Goal: Task Accomplishment & Management: Complete application form

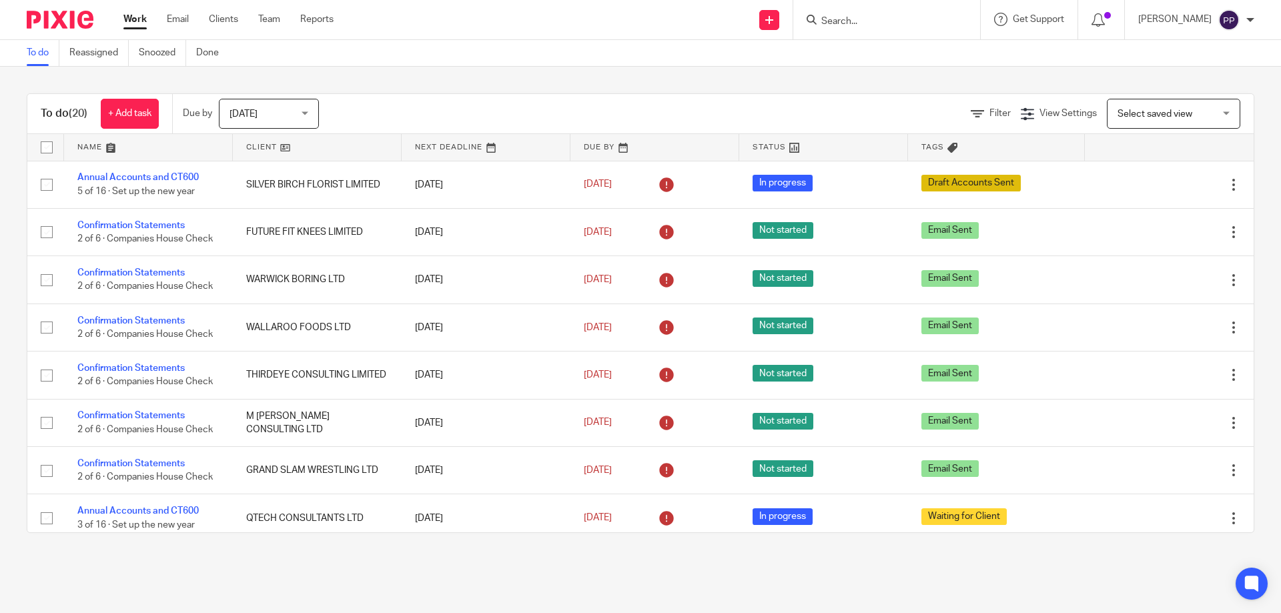
click at [842, 22] on input "Search" at bounding box center [880, 22] width 120 height 12
type input "jake"
click at [587, 49] on div "To do Reassigned Snoozed Done" at bounding box center [640, 53] width 1281 height 27
click at [1039, 119] on div "View Settings" at bounding box center [1059, 114] width 76 height 14
click at [1118, 113] on span "Select saved view" at bounding box center [1155, 113] width 75 height 9
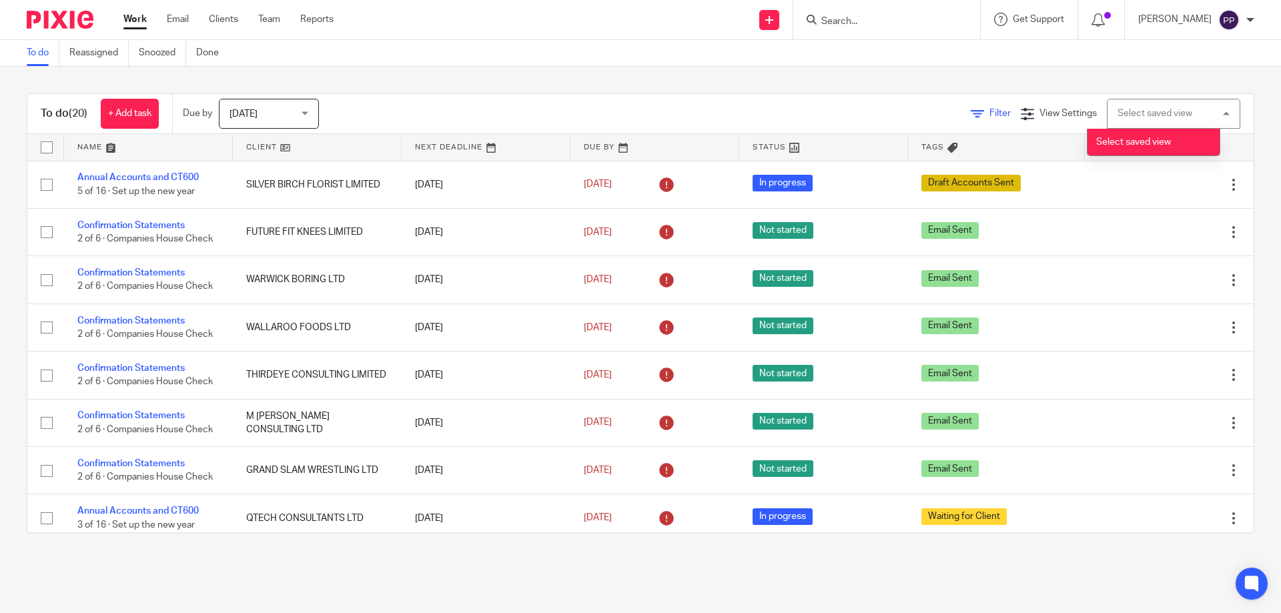
click at [990, 115] on span "Filter" at bounding box center [1000, 113] width 21 height 9
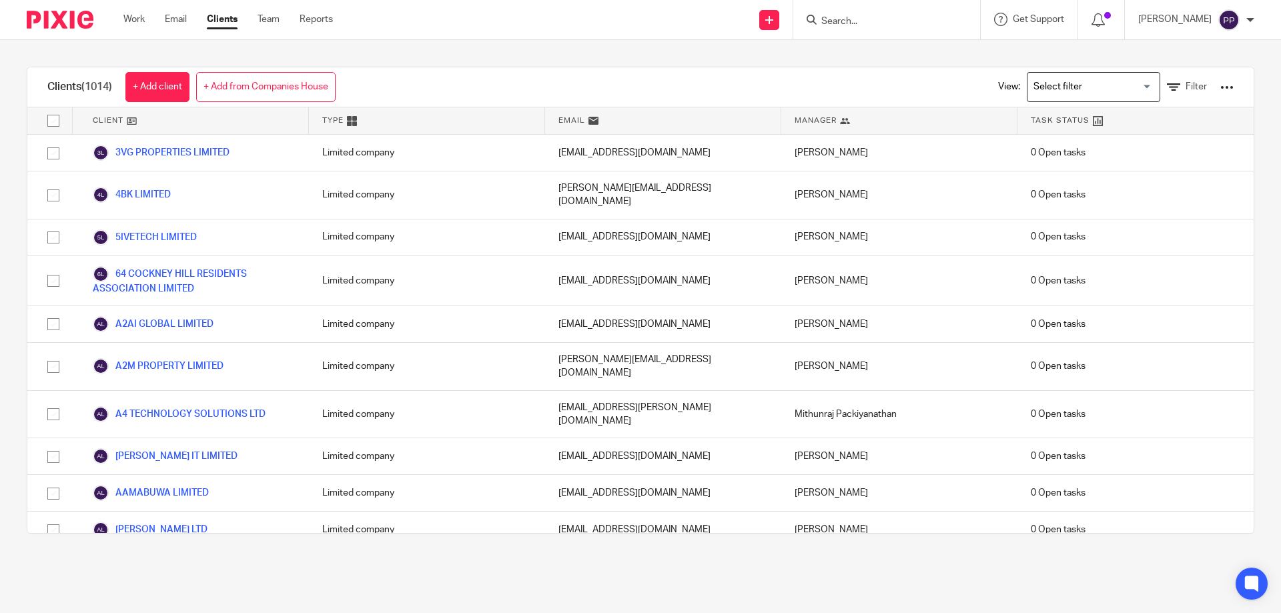
click at [996, 91] on div "View: Loading... Filter" at bounding box center [1106, 86] width 256 height 39
click at [1070, 91] on input "Search for option" at bounding box center [1090, 86] width 123 height 23
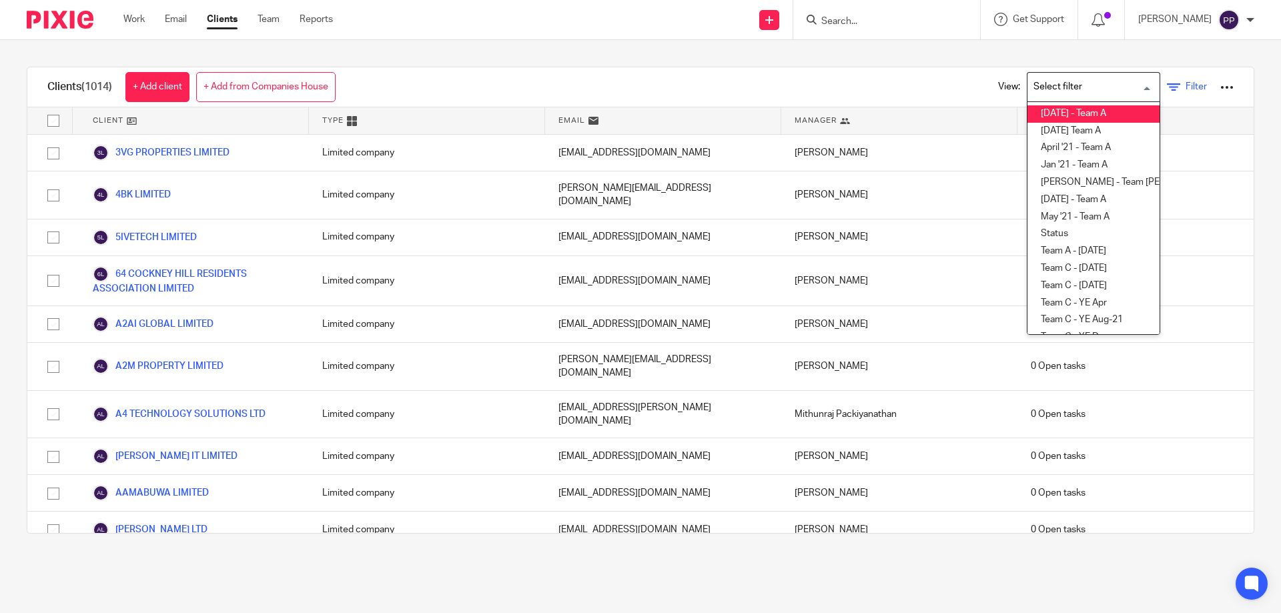
click at [1167, 89] on icon at bounding box center [1173, 87] width 13 height 13
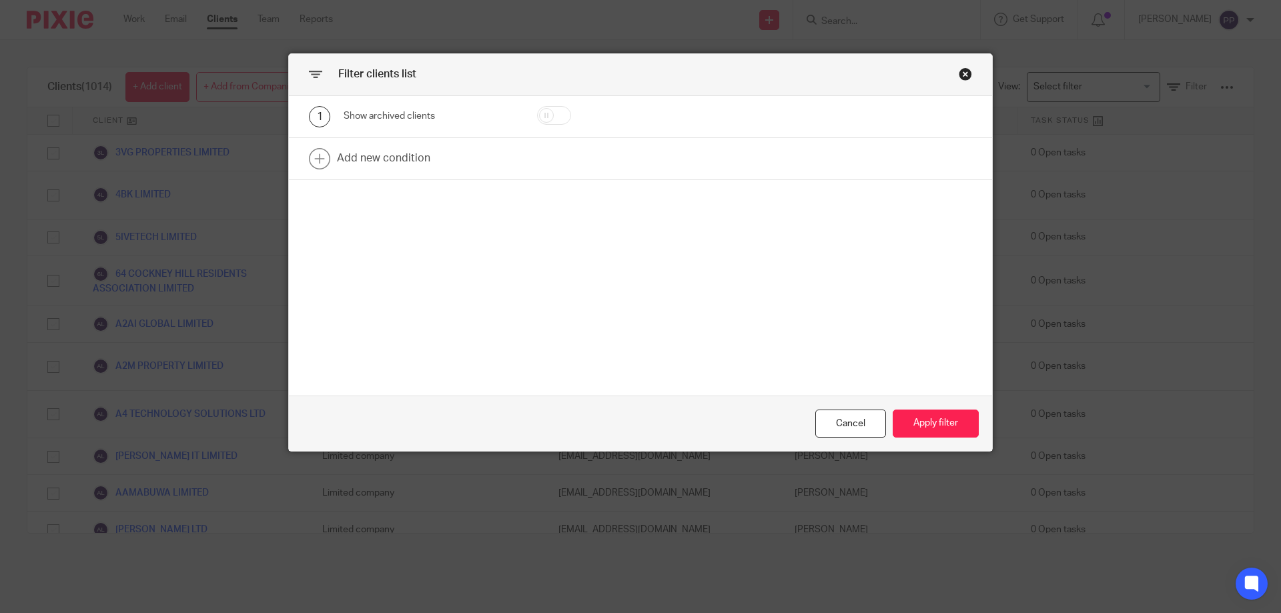
click at [559, 115] on input "checkbox" at bounding box center [554, 115] width 34 height 19
checkbox input "true"
click at [918, 430] on button "Apply filter" at bounding box center [936, 424] width 86 height 29
click at [924, 421] on button "Apply filter" at bounding box center [936, 424] width 86 height 29
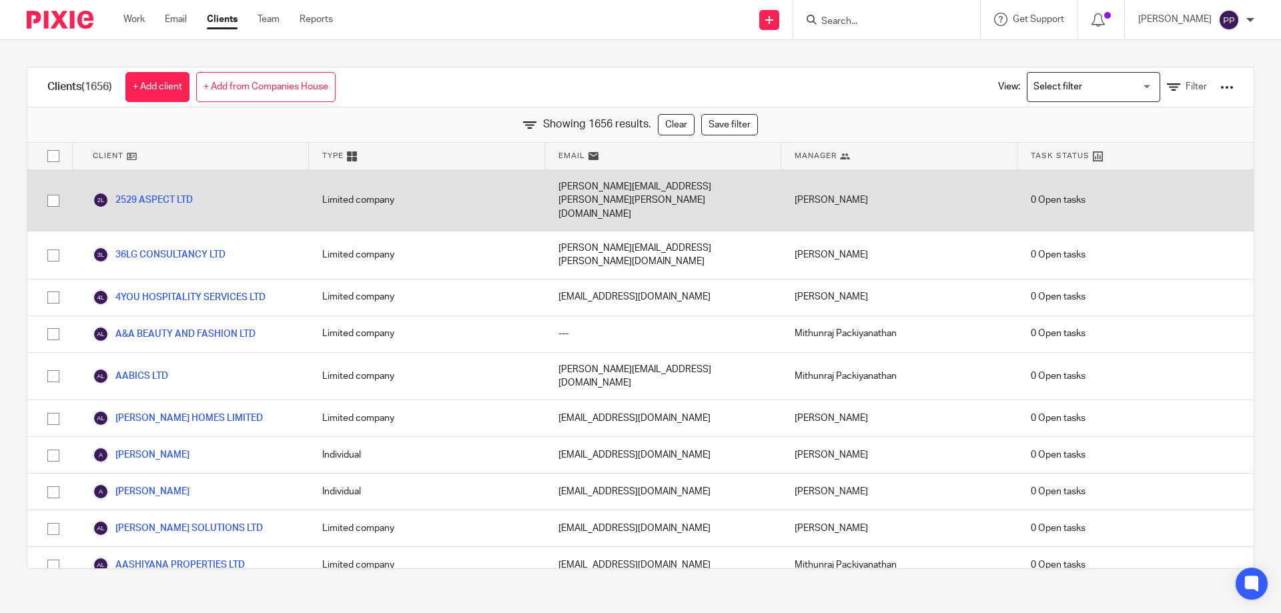
scroll to position [21321, 0]
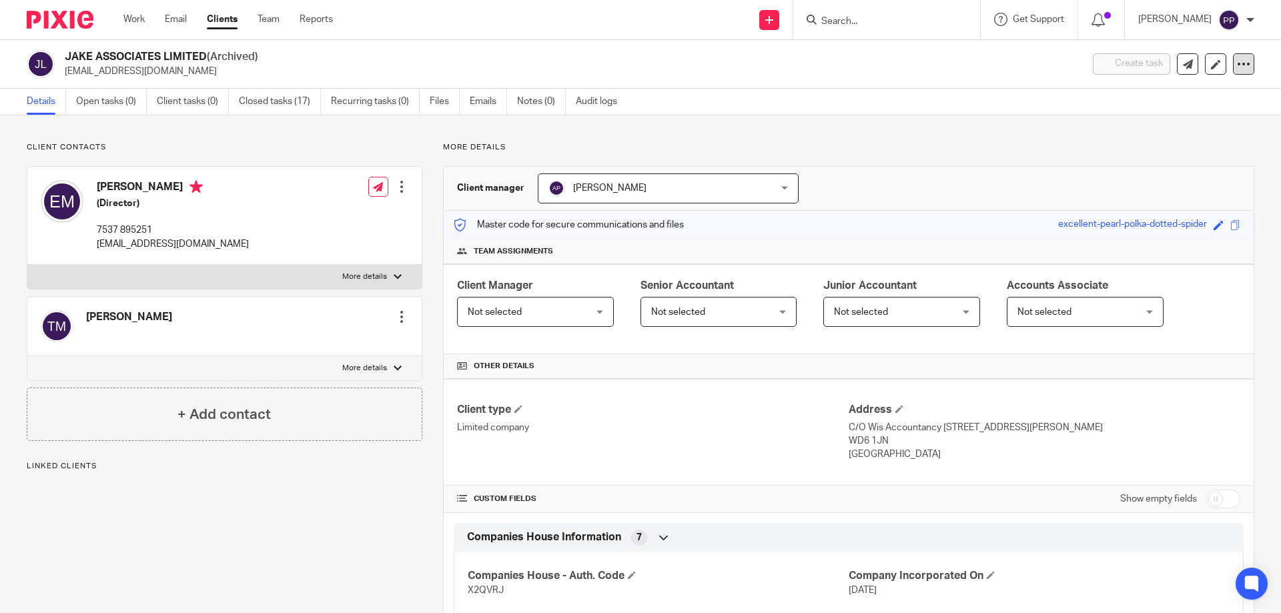
click at [1237, 67] on icon at bounding box center [1243, 63] width 13 height 13
click at [1159, 151] on button "Unarchive client" at bounding box center [1160, 155] width 147 height 17
click at [364, 105] on link "Recurring tasks (5)" at bounding box center [375, 102] width 89 height 26
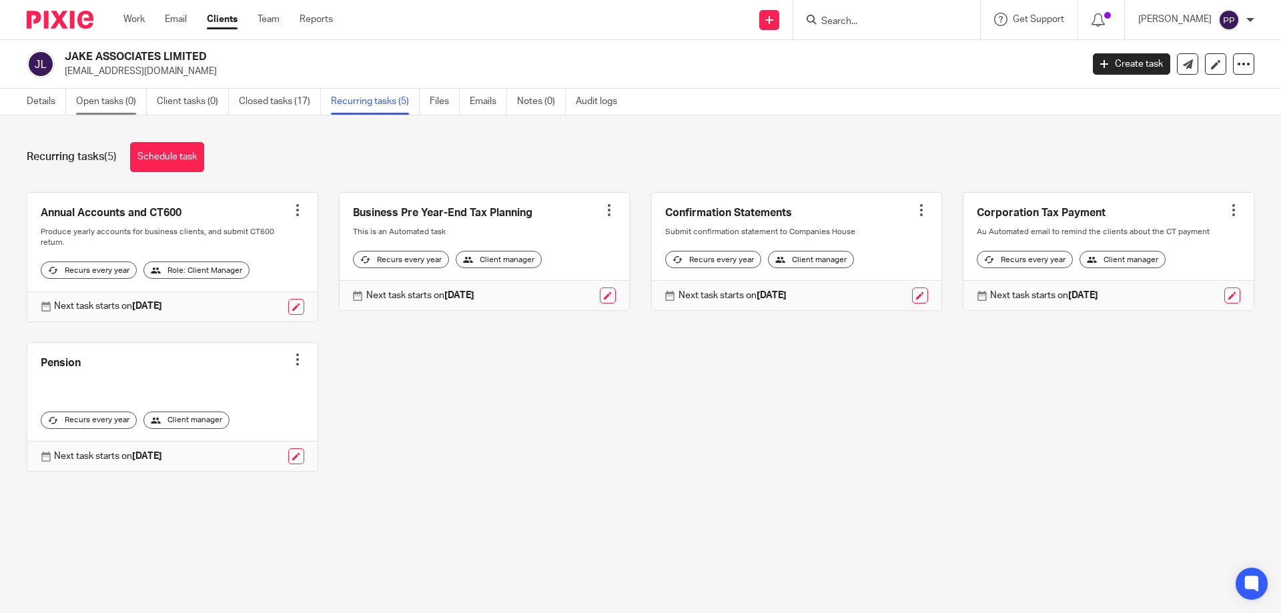
click at [119, 103] on link "Open tasks (0)" at bounding box center [111, 102] width 71 height 26
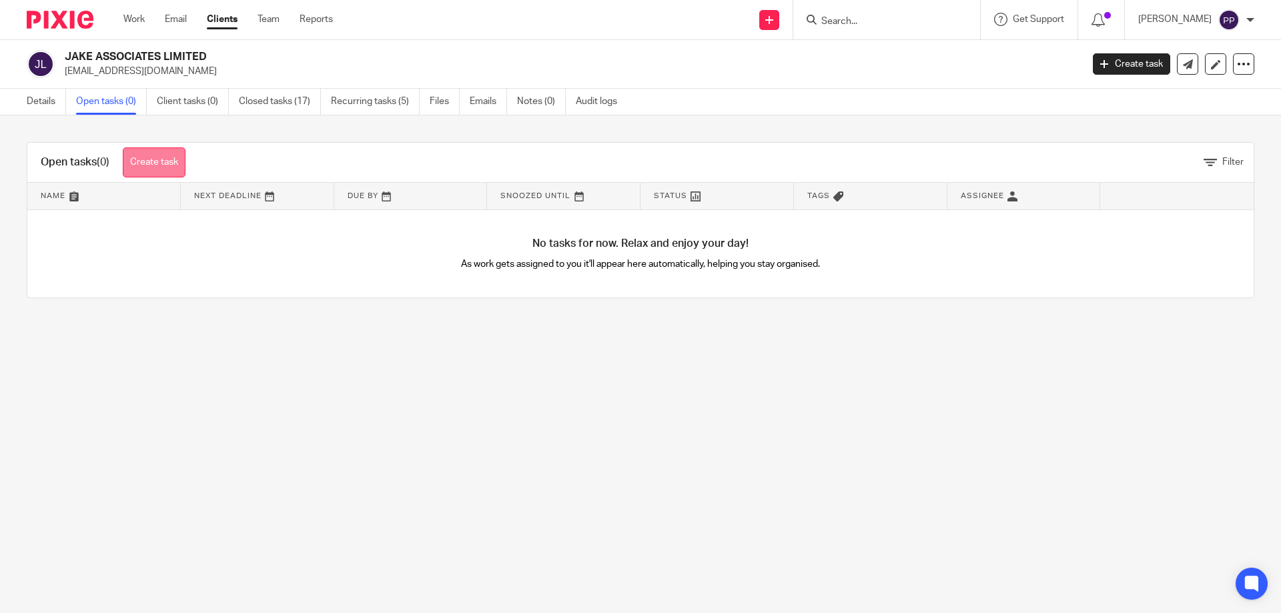
click at [157, 173] on link "Create task" at bounding box center [154, 162] width 63 height 30
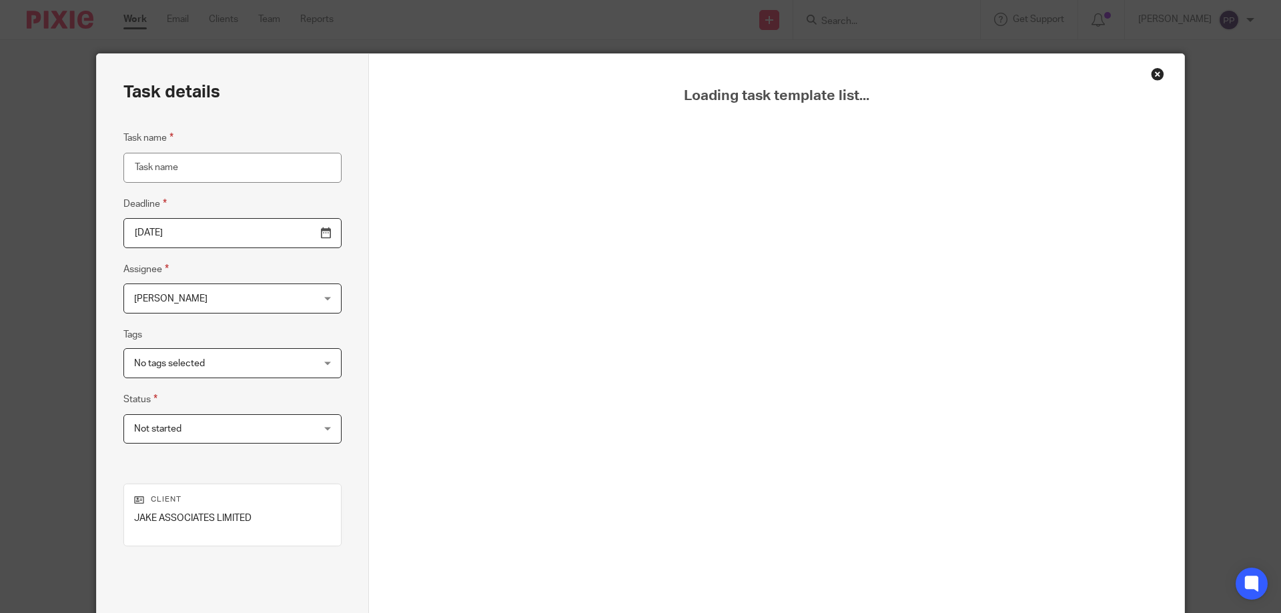
click at [177, 180] on input "Task name" at bounding box center [232, 168] width 218 height 30
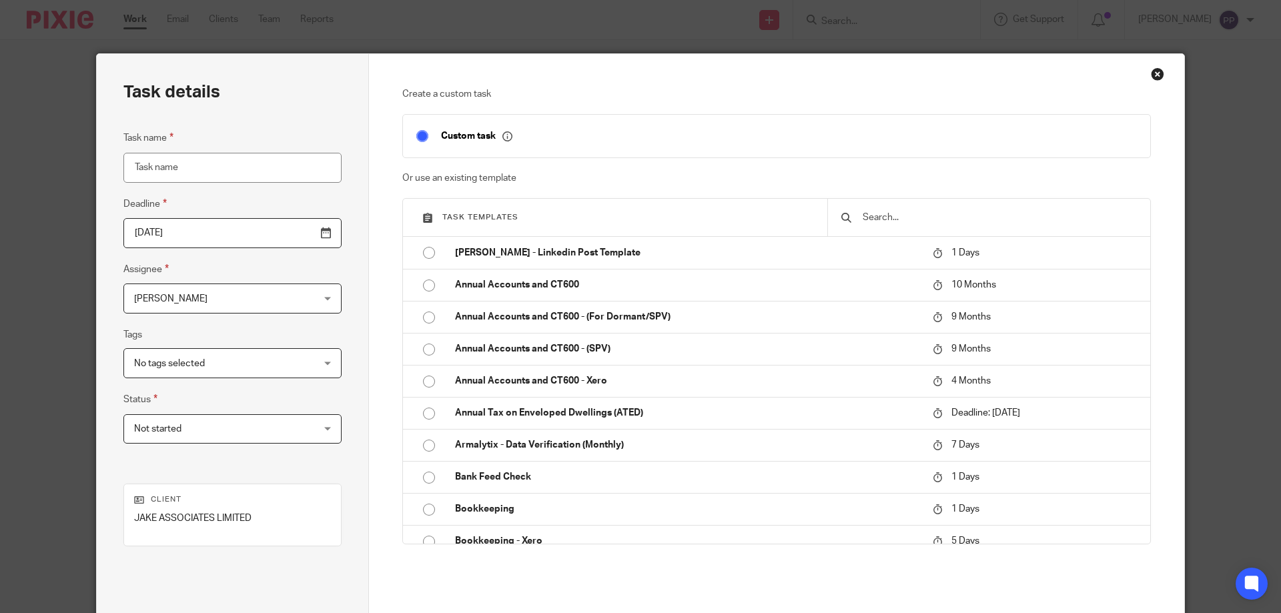
click at [871, 206] on div at bounding box center [988, 217] width 323 height 37
click at [875, 216] on input "text" at bounding box center [999, 217] width 276 height 15
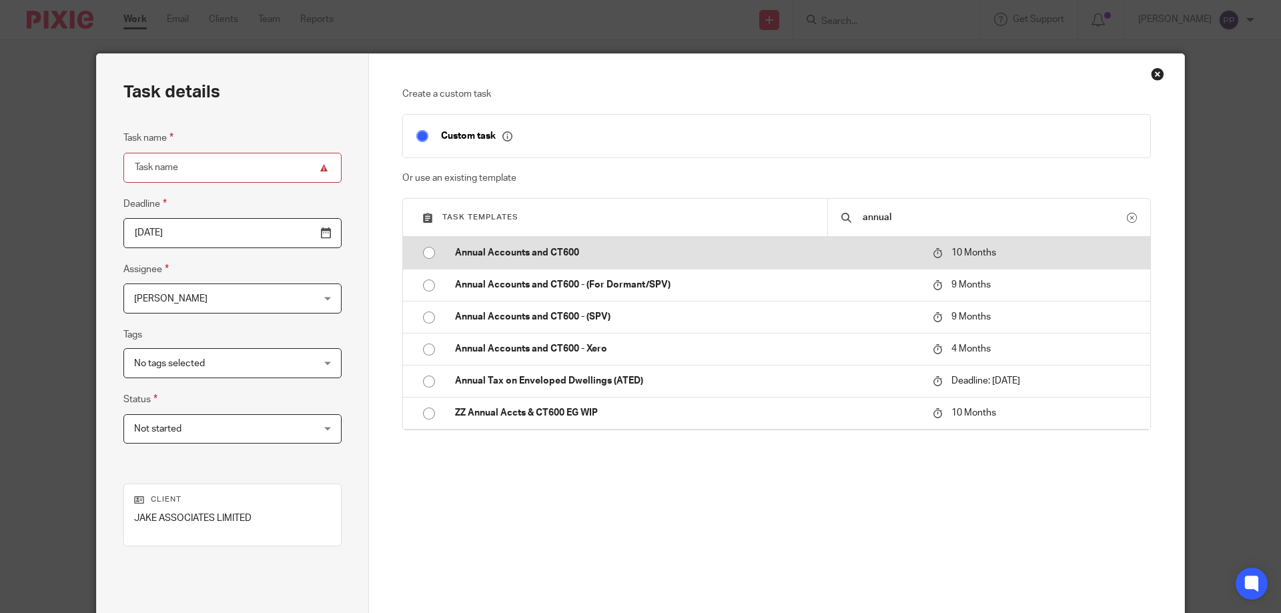
type input "annual"
click at [416, 254] on input "radio" at bounding box center [428, 252] width 25 height 25
type input "2026-07-26"
type input "Annual Accounts and CT600"
checkbox input "false"
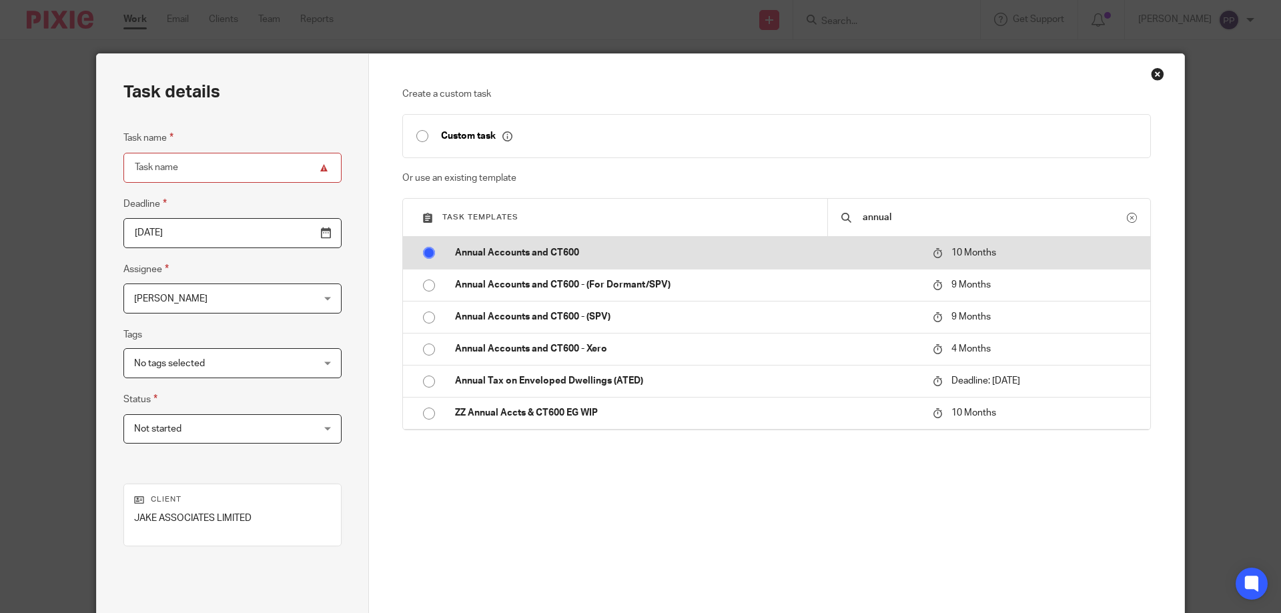
radio input "false"
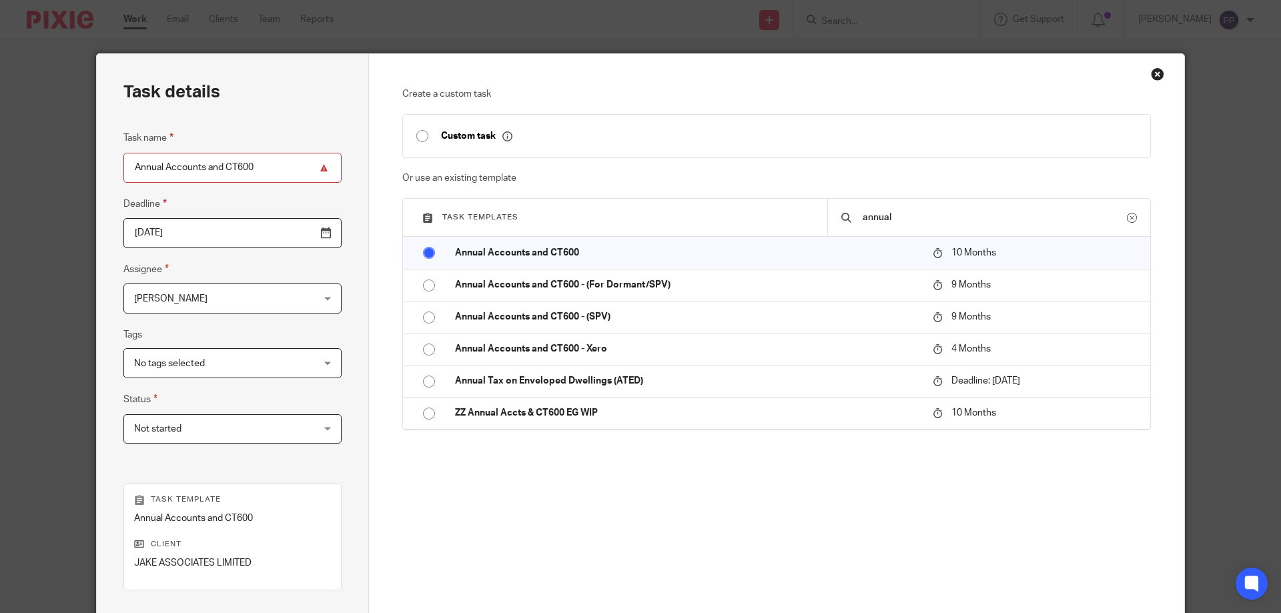
click at [575, 501] on div "Create a custom task Custom task Or use an existing template Task templates ann…" at bounding box center [776, 322] width 749 height 470
click at [848, 511] on div "Create a custom task Custom task Or use an existing template Task templates ann…" at bounding box center [776, 322] width 749 height 470
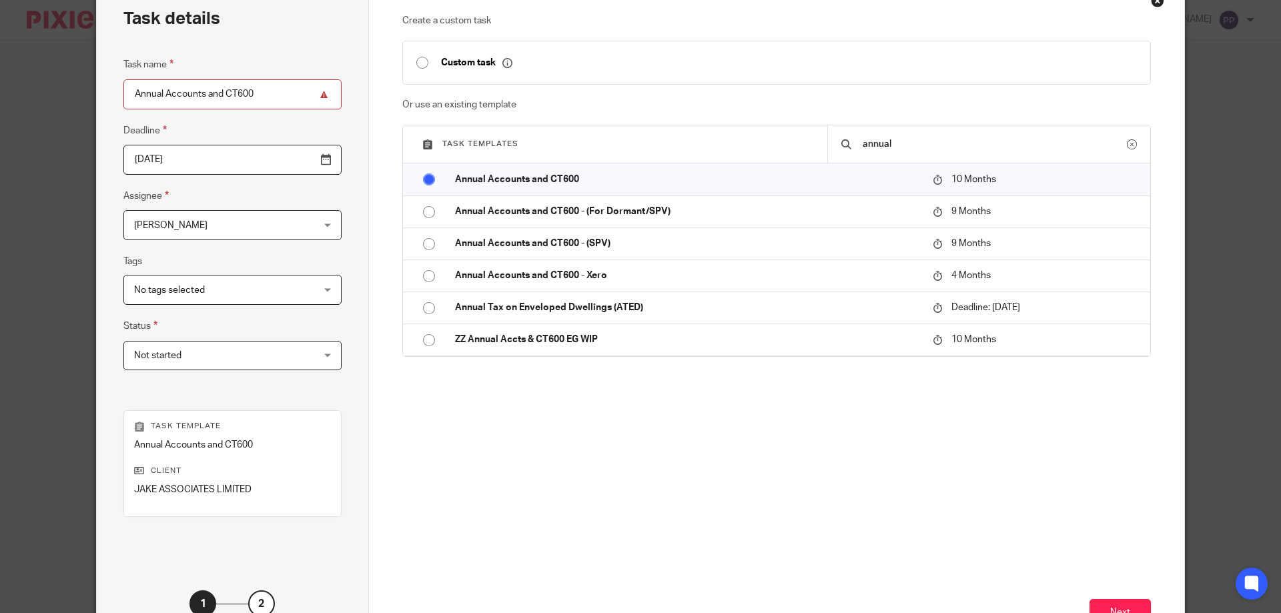
scroll to position [42, 0]
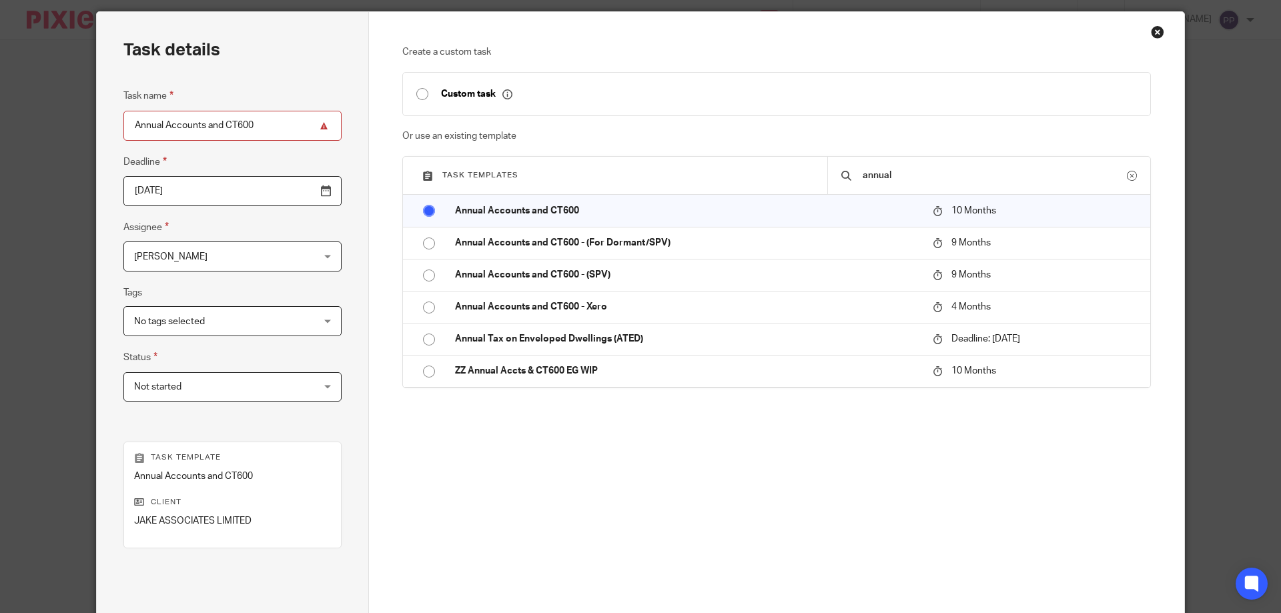
click at [182, 189] on input "2026-07-26" at bounding box center [232, 191] width 218 height 30
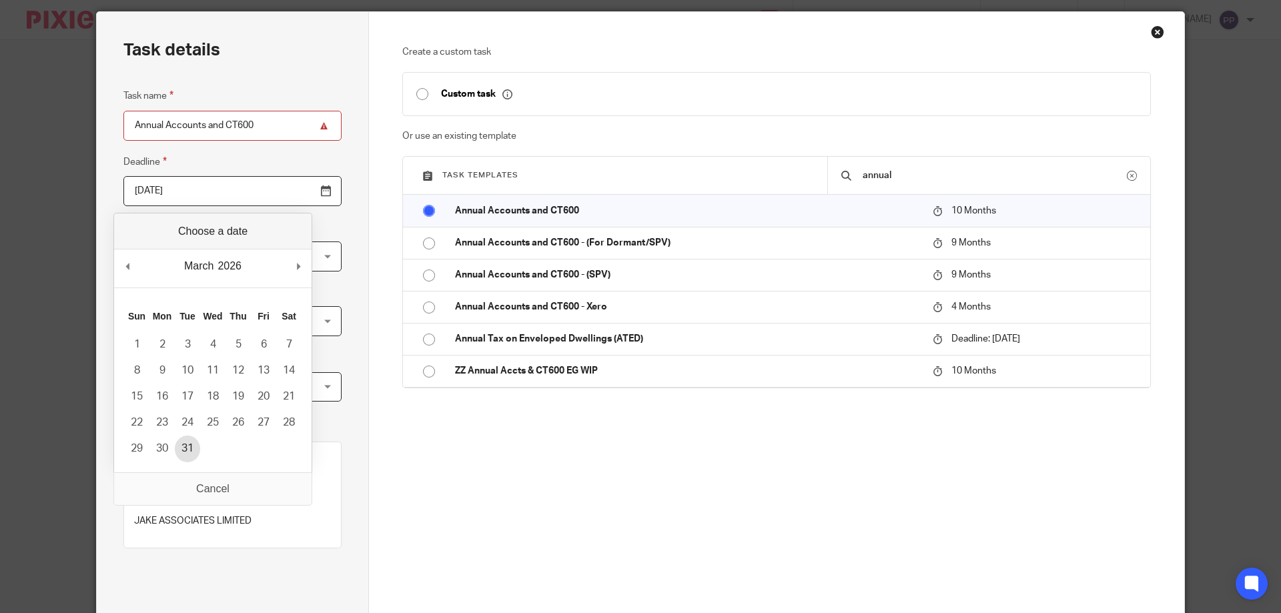
type input "2026-03-31"
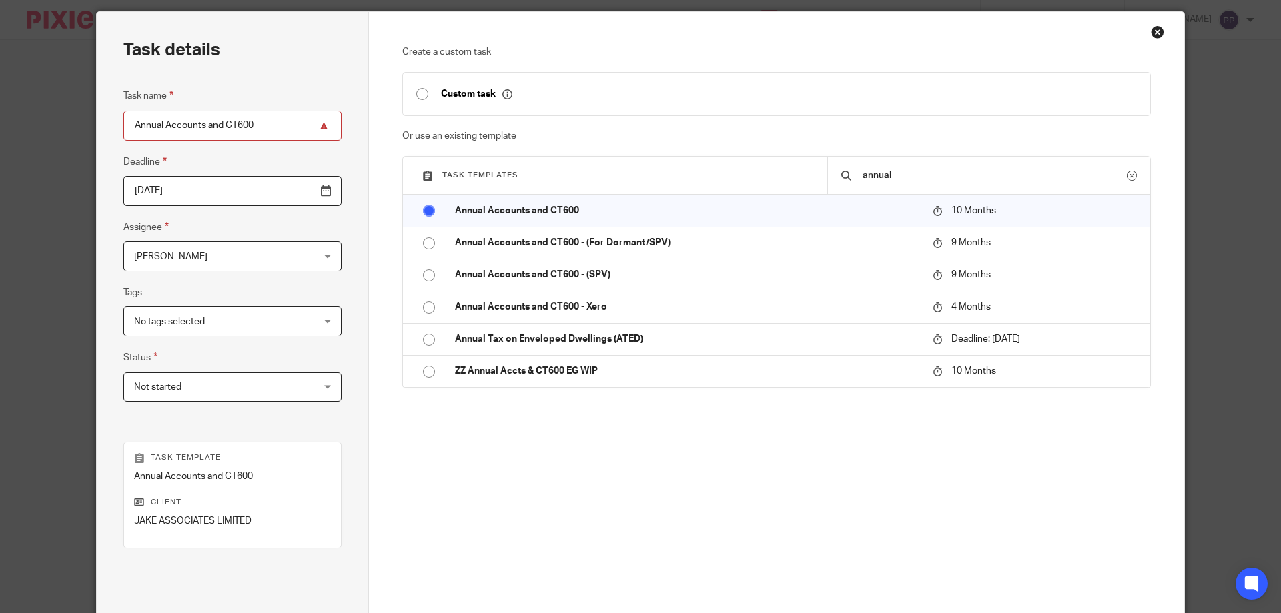
click at [192, 326] on span "No tags selected" at bounding box center [169, 321] width 71 height 9
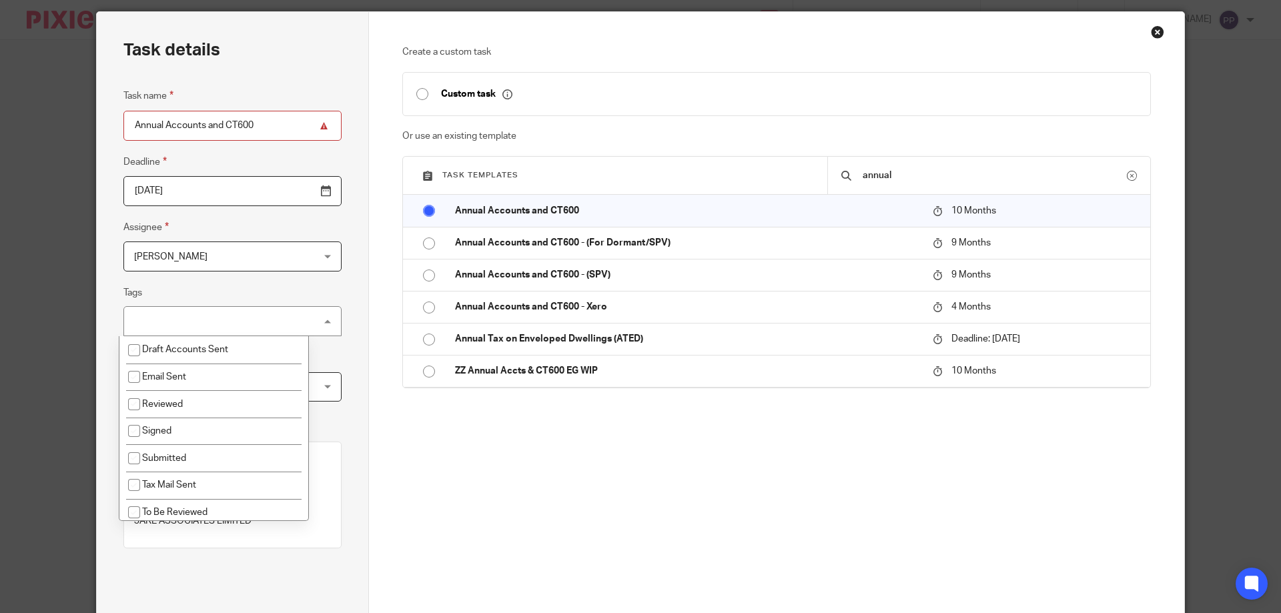
click at [192, 326] on div "No tags selected" at bounding box center [232, 321] width 218 height 30
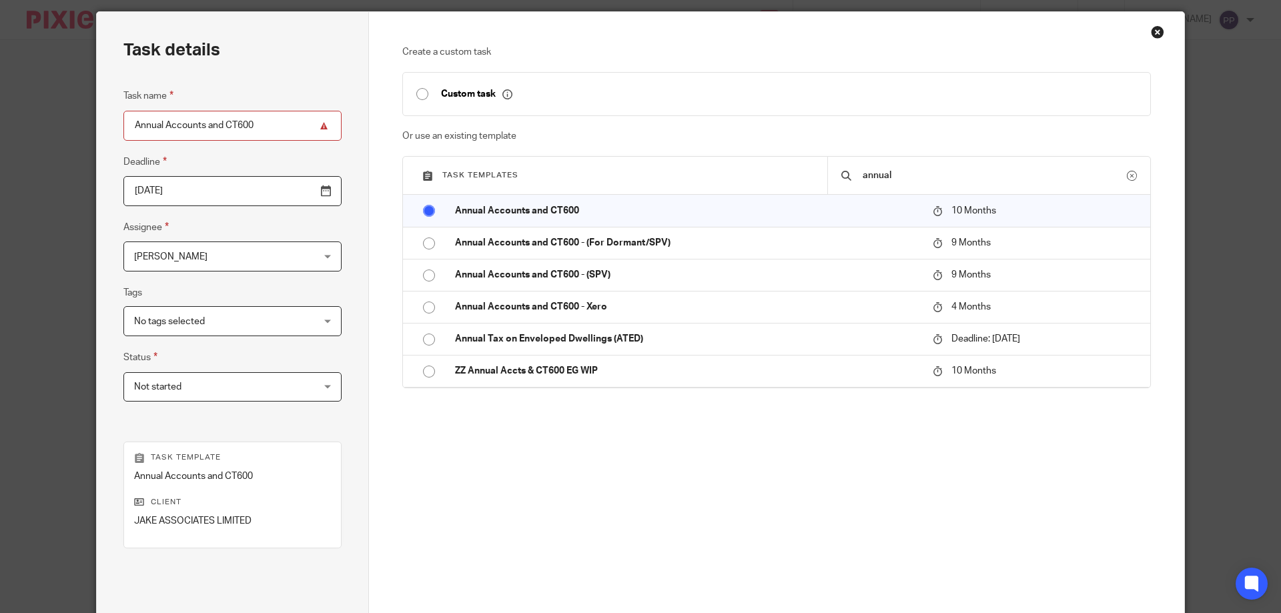
click at [192, 326] on span "No tags selected" at bounding box center [169, 321] width 71 height 9
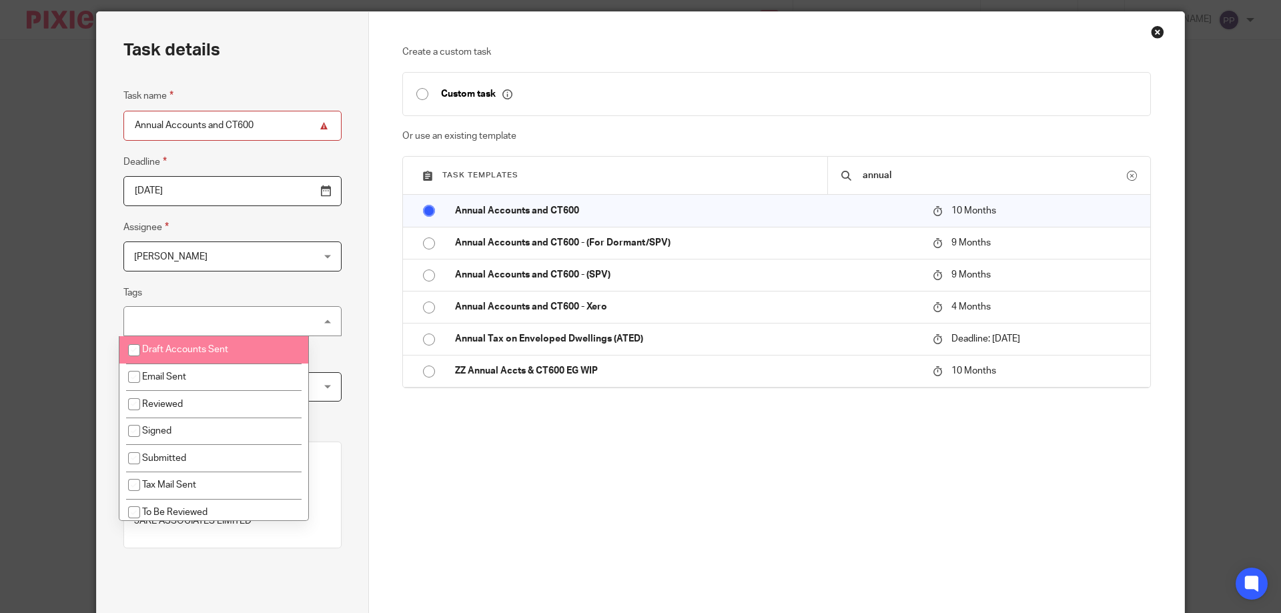
click at [172, 351] on span "Draft Accounts Sent" at bounding box center [185, 349] width 86 height 9
checkbox input "true"
click at [338, 376] on div "Task details Task name Annual Accounts and CT600 Deadline 2026-03-31 Assignee P…" at bounding box center [233, 352] width 272 height 681
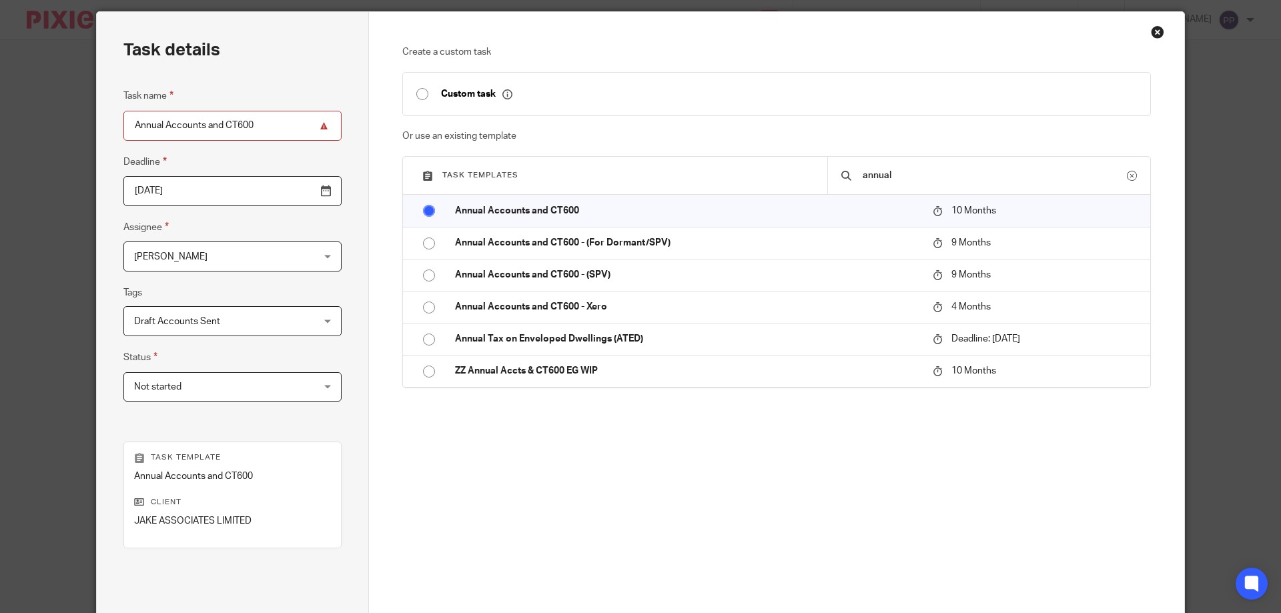
click at [169, 380] on span "Not started" at bounding box center [216, 387] width 165 height 28
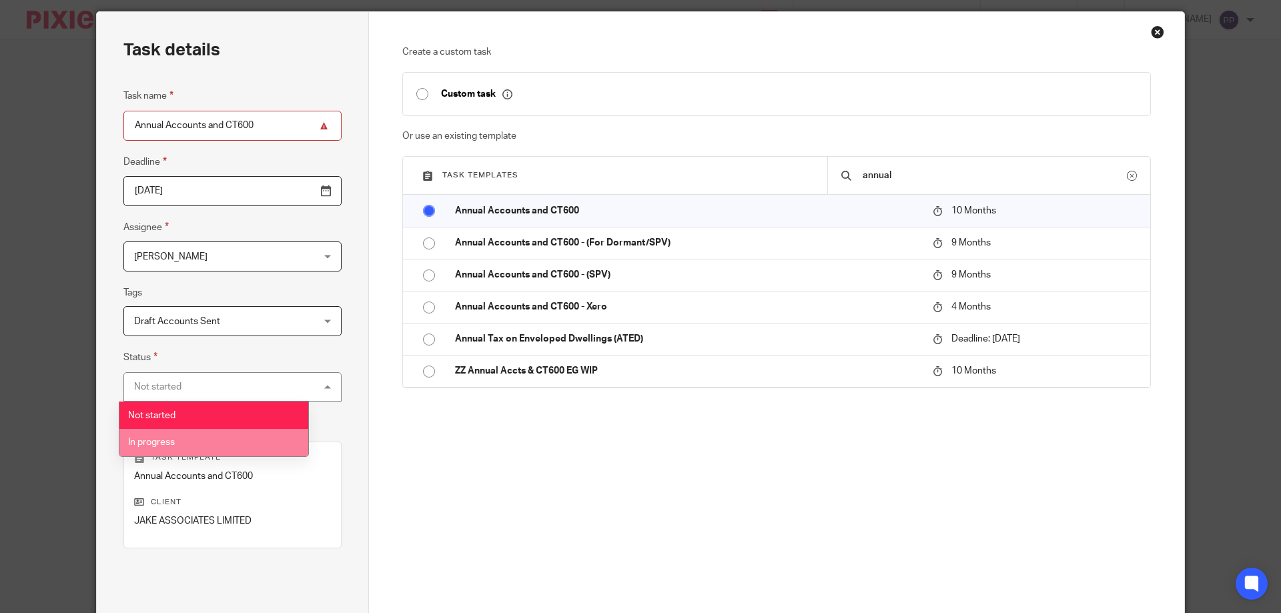
click at [157, 431] on li "In progress" at bounding box center [213, 442] width 189 height 27
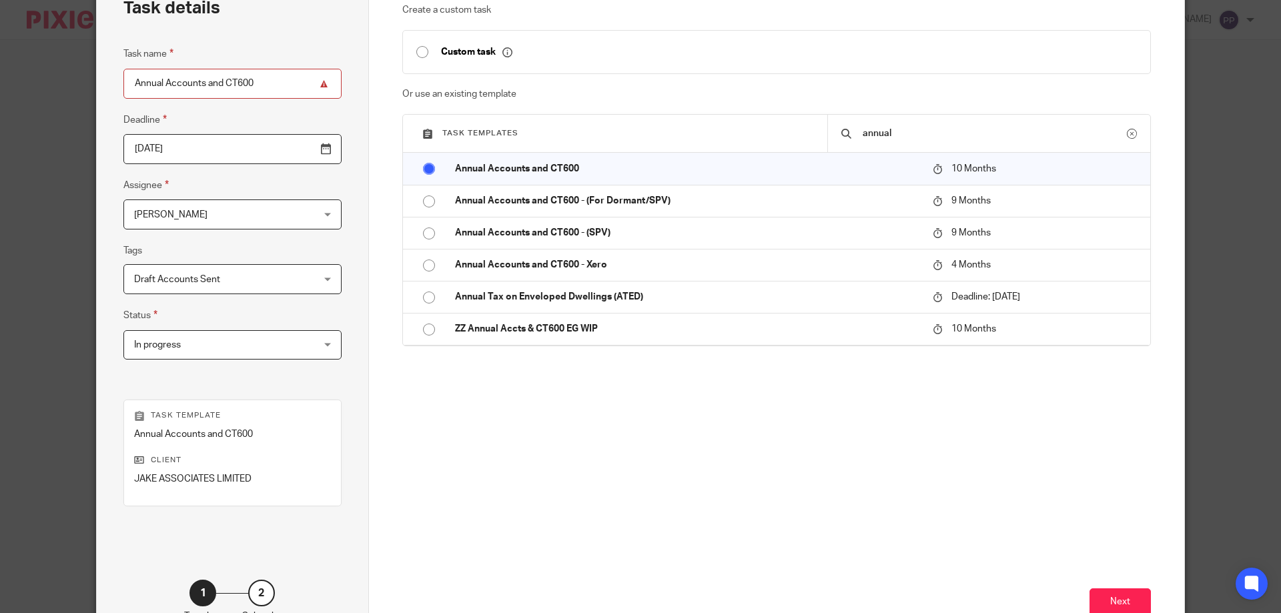
scroll to position [133, 0]
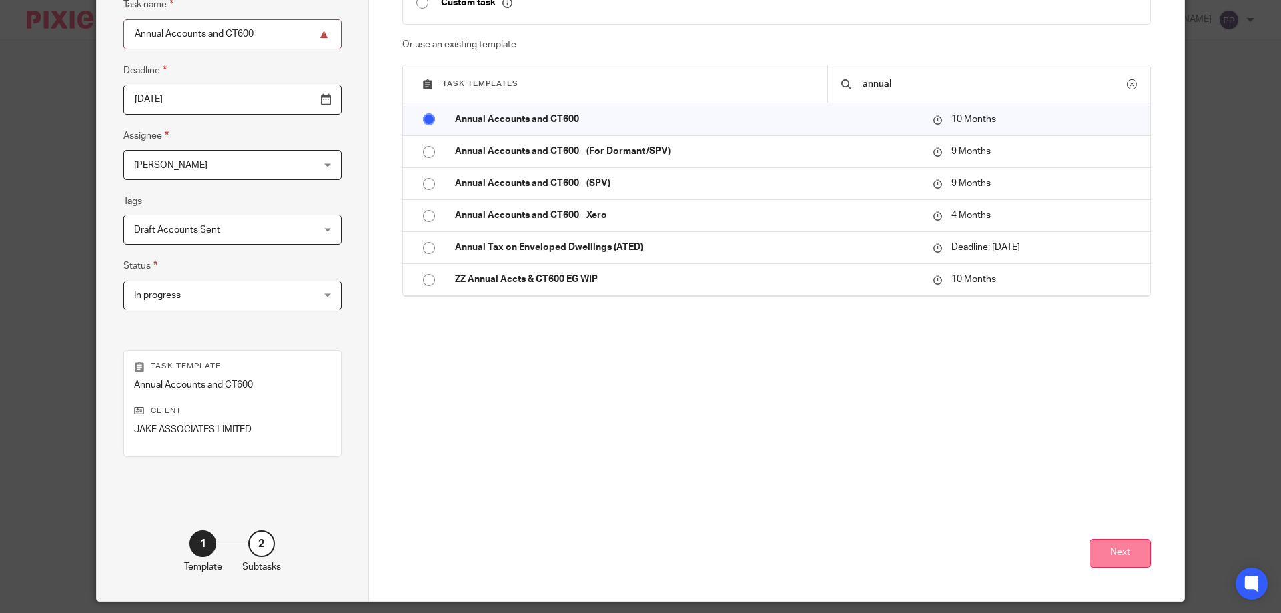
click at [1118, 554] on button "Next" at bounding box center [1120, 553] width 61 height 29
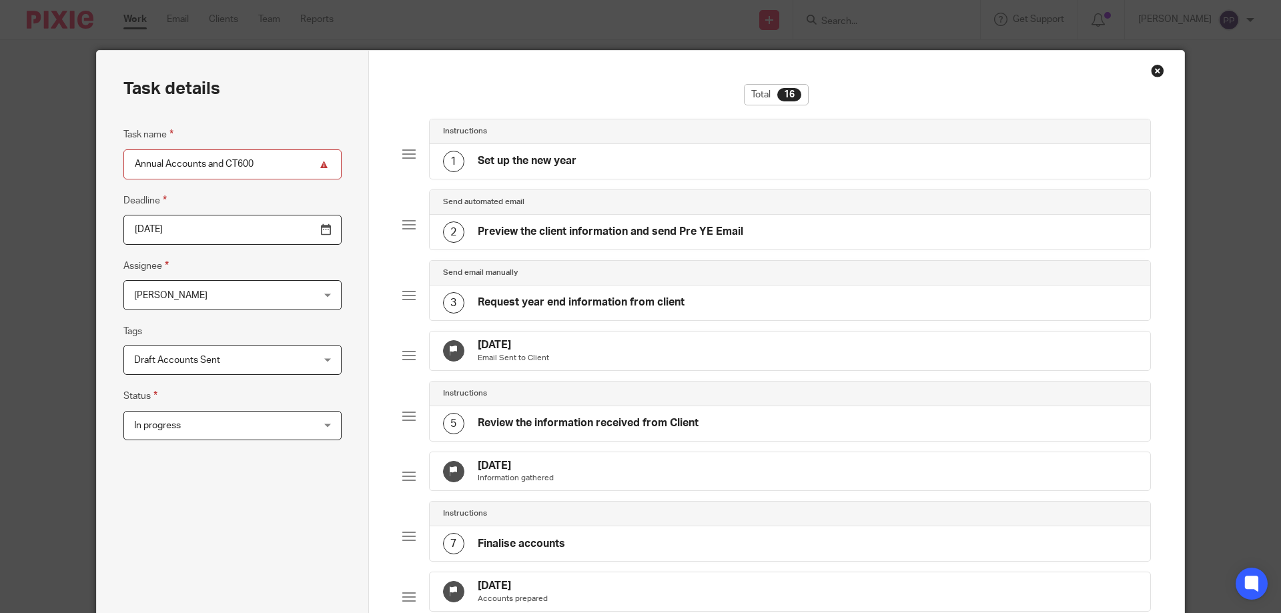
scroll to position [0, 0]
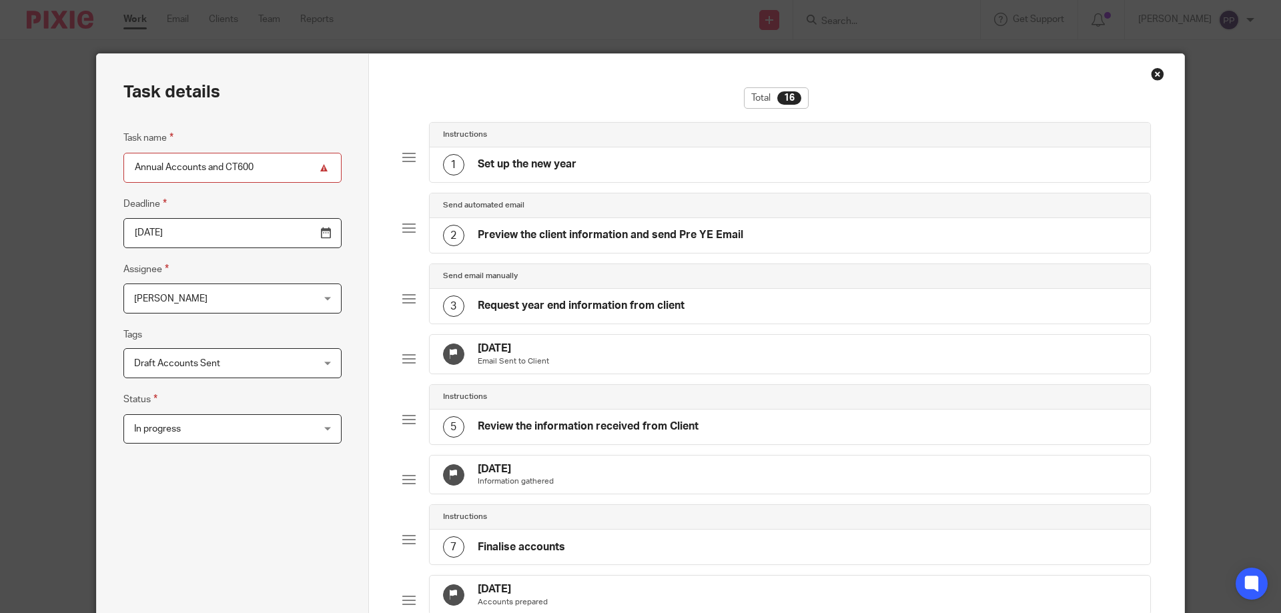
click at [597, 238] on h4 "Preview the client information and send Pre YE Email" at bounding box center [611, 235] width 266 height 14
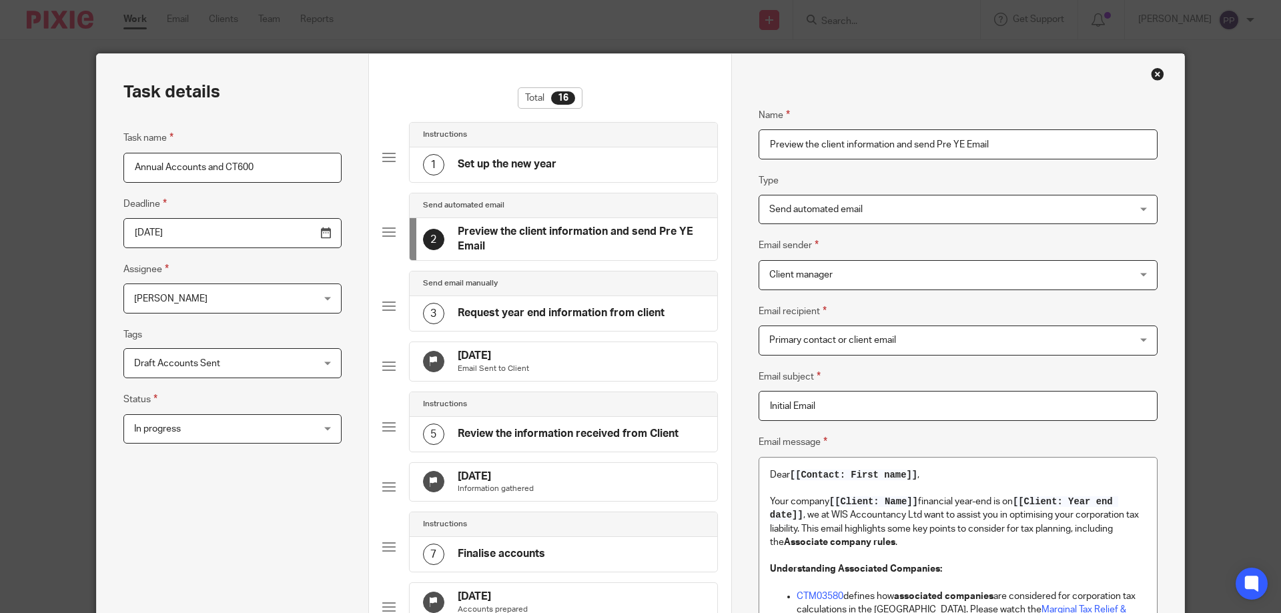
click at [841, 209] on span "Send automated email" at bounding box center [815, 209] width 93 height 9
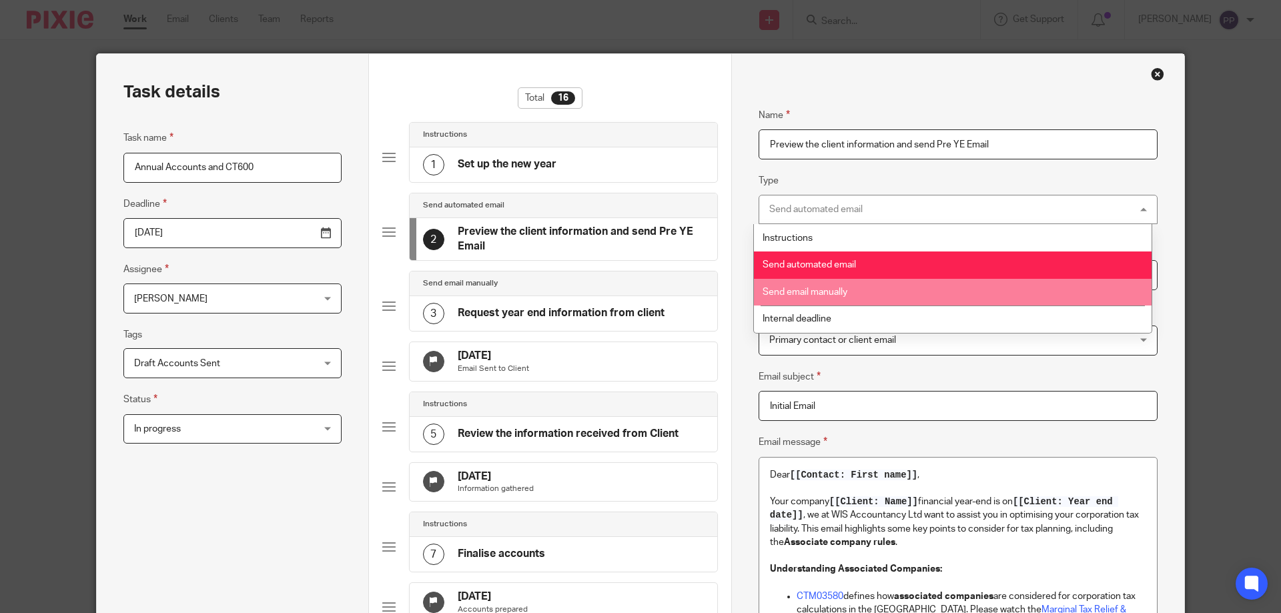
click at [831, 298] on li "Send email manually" at bounding box center [953, 292] width 398 height 27
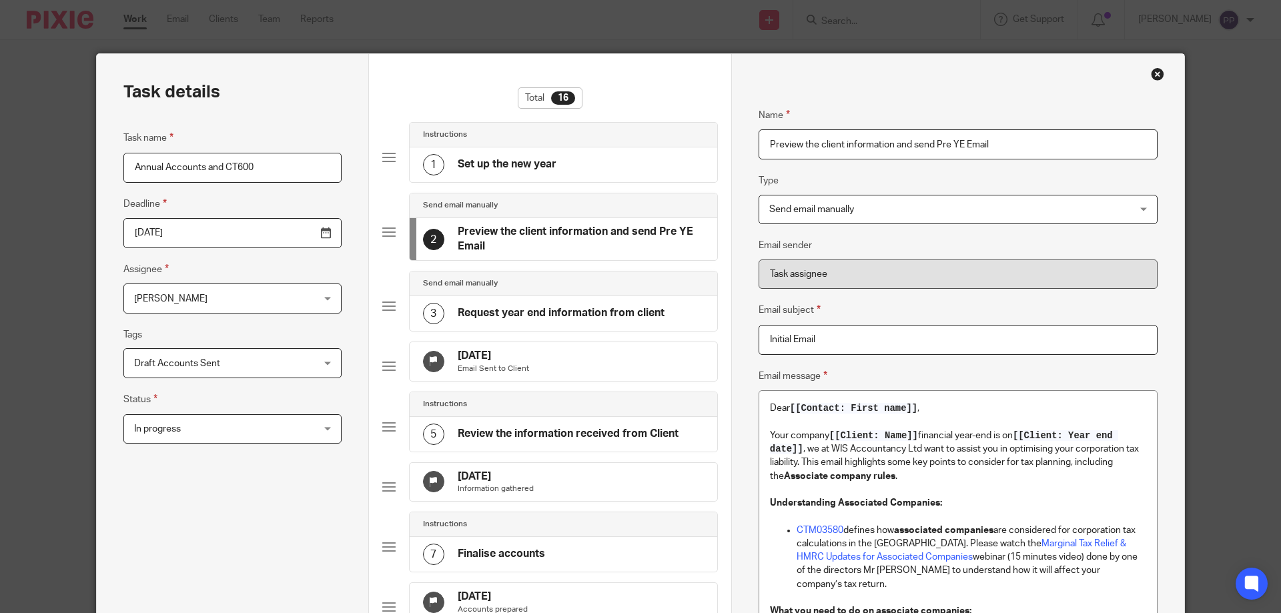
click at [550, 173] on div "1 Set up the new year" at bounding box center [489, 164] width 133 height 21
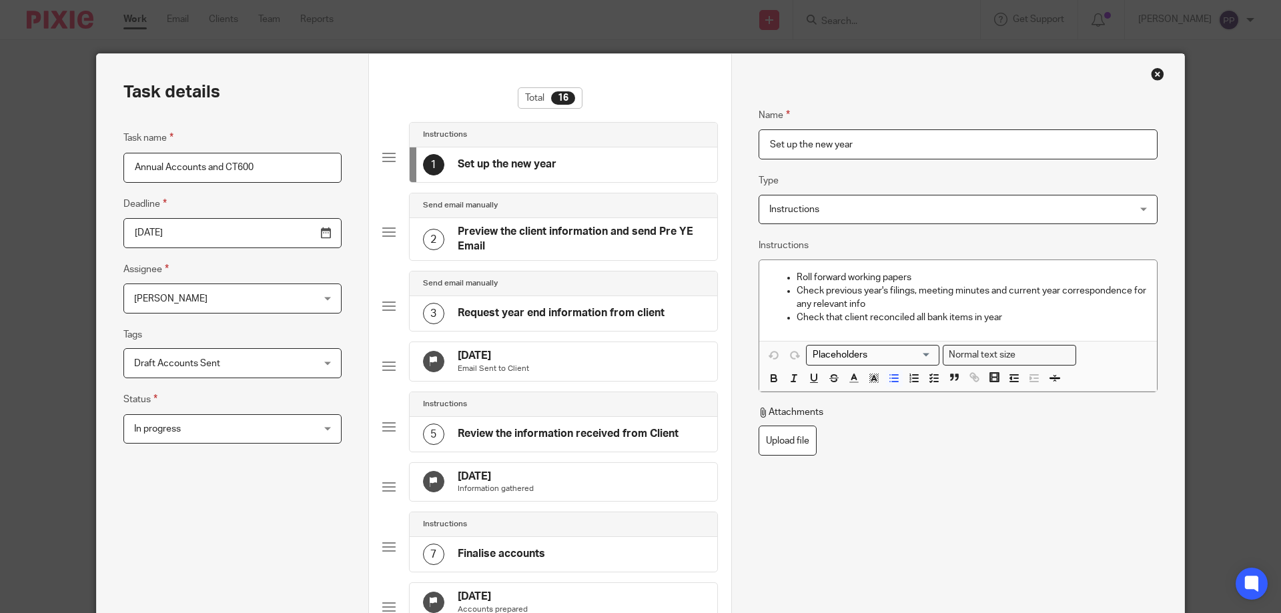
click at [506, 246] on h4 "Preview the client information and send Pre YE Email" at bounding box center [581, 239] width 246 height 29
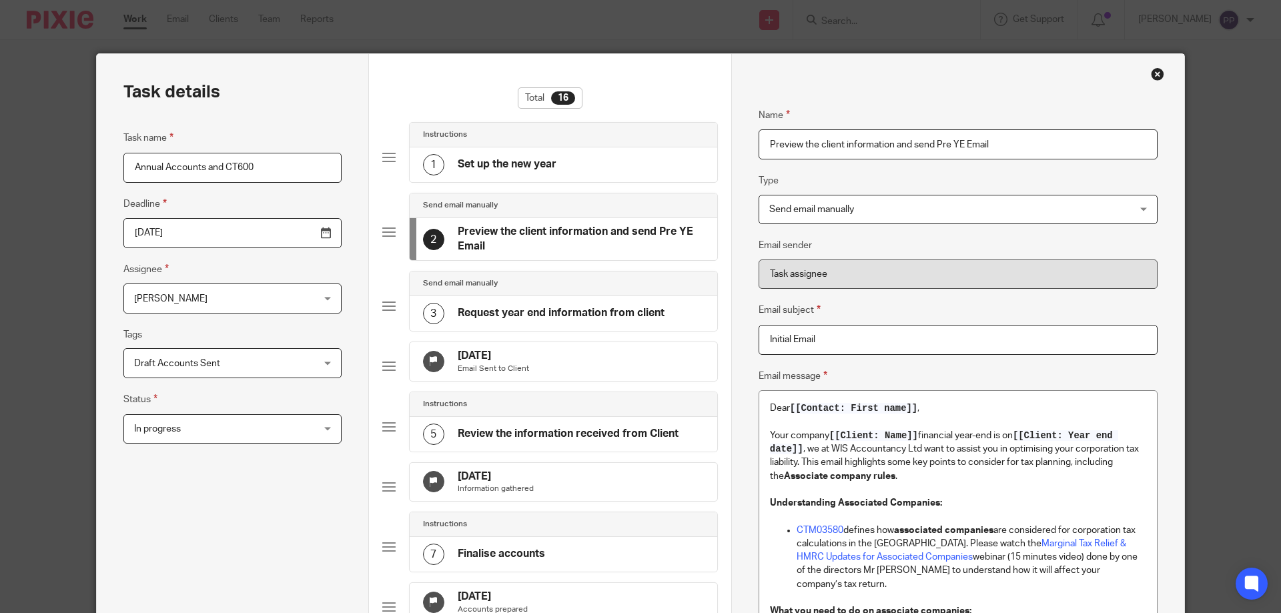
click at [534, 314] on h4 "Request year end information from client" at bounding box center [561, 313] width 207 height 14
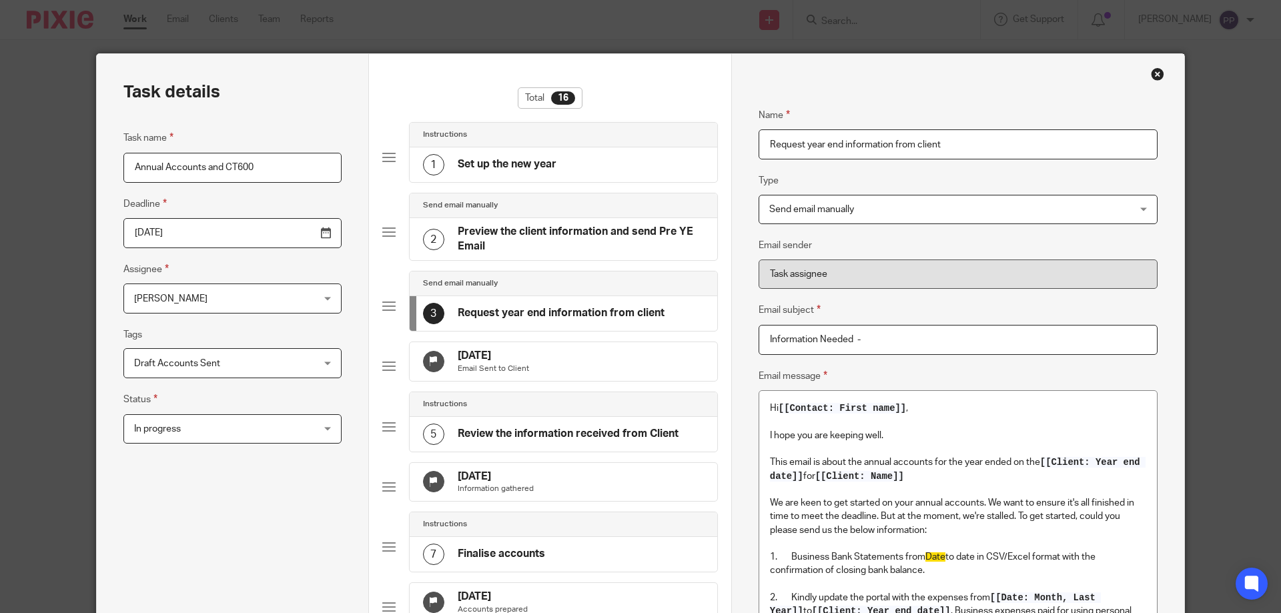
click at [554, 361] on div "31 Oct 2025 Email Sent to Client" at bounding box center [564, 361] width 308 height 39
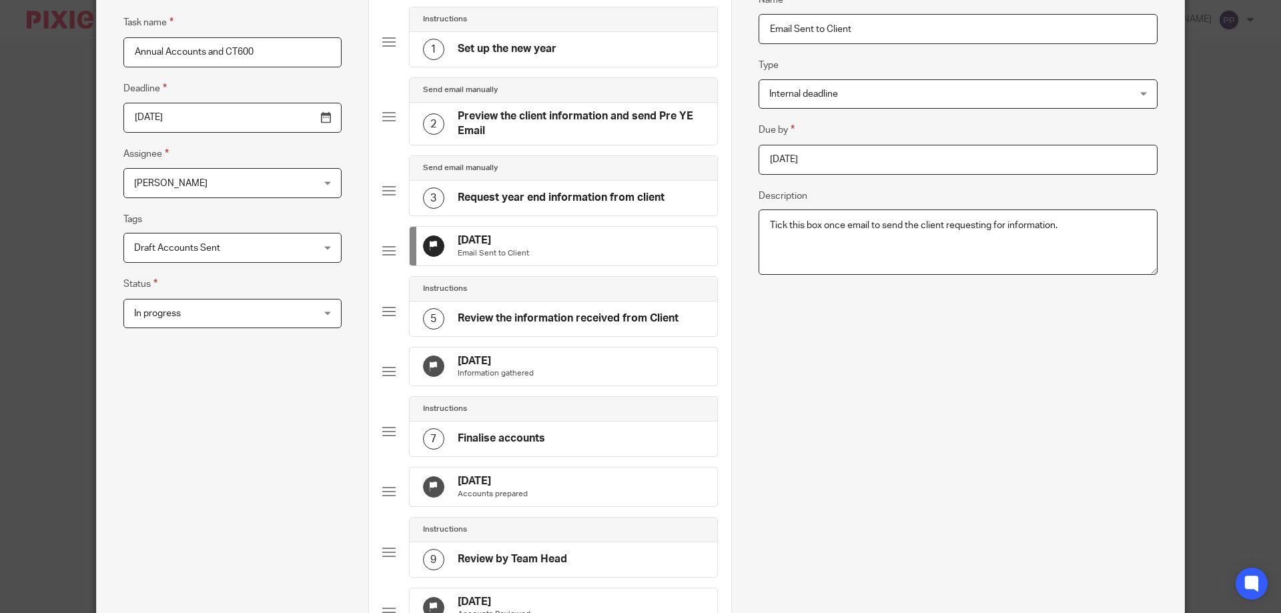
scroll to position [133, 0]
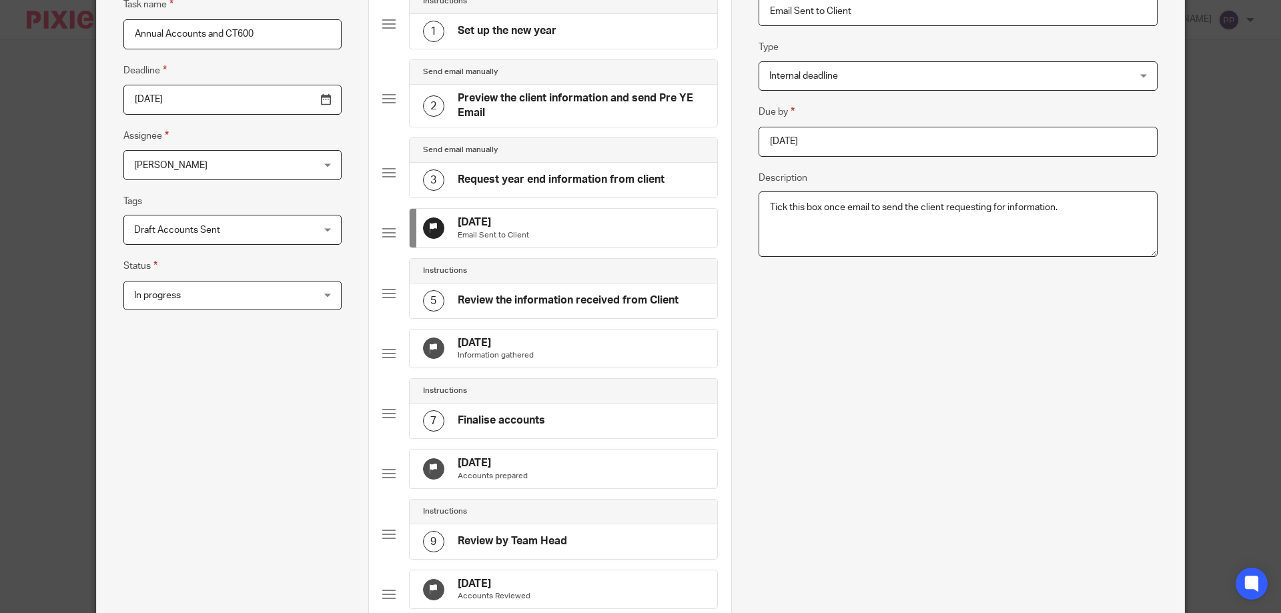
click at [542, 329] on div "Instructions 5 Review the information received from Client" at bounding box center [550, 293] width 336 height 71
click at [549, 312] on div "5 Review the information received from Client" at bounding box center [551, 300] width 256 height 21
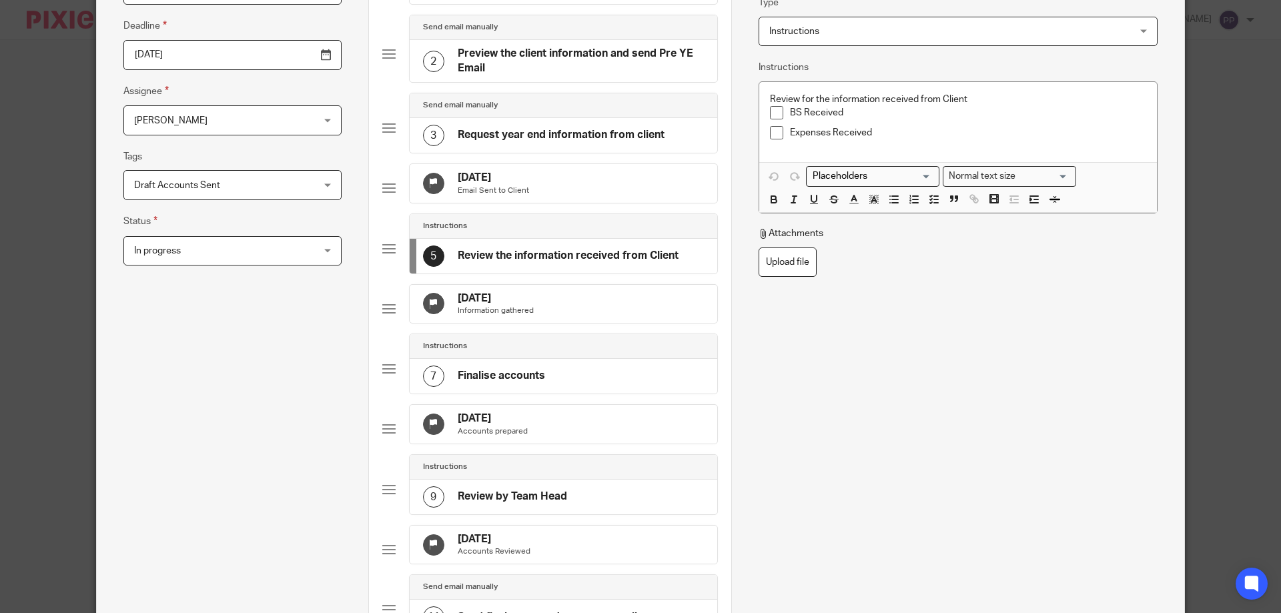
scroll to position [200, 0]
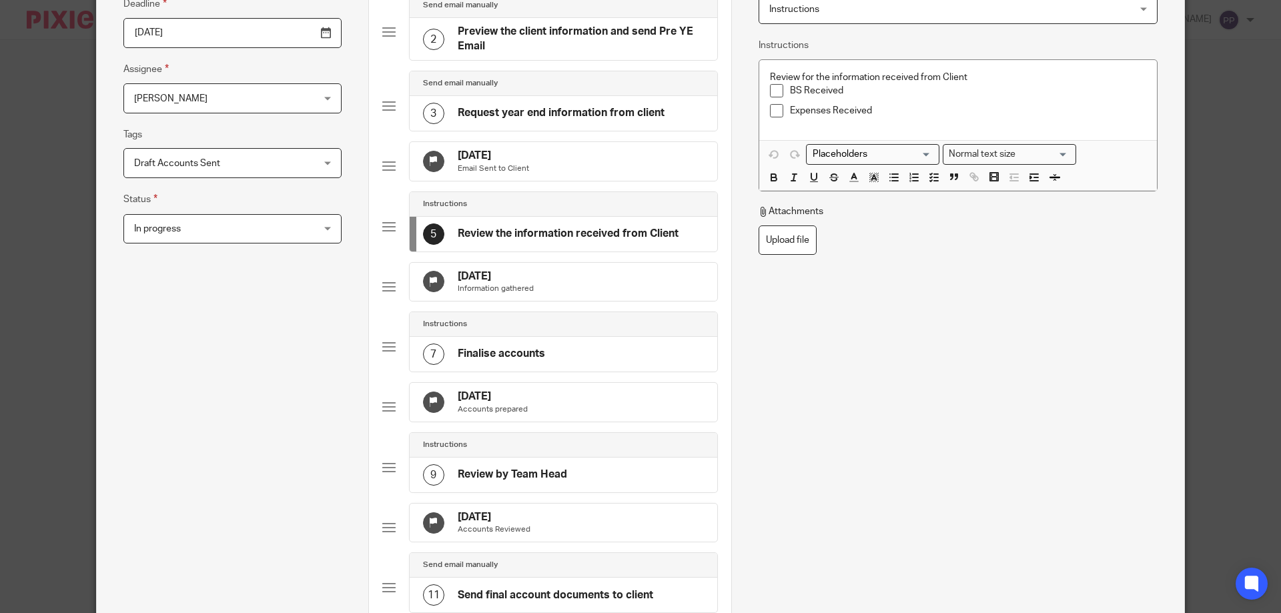
click at [554, 302] on div "25 Nov 2025 Information gathered" at bounding box center [564, 282] width 308 height 39
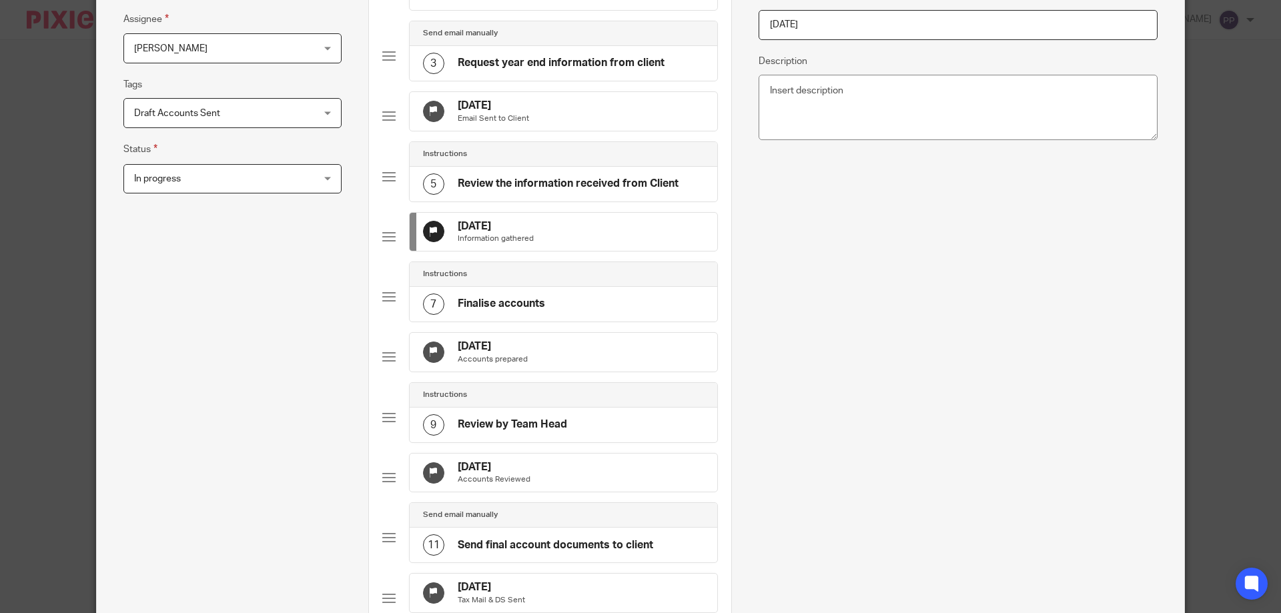
scroll to position [334, 0]
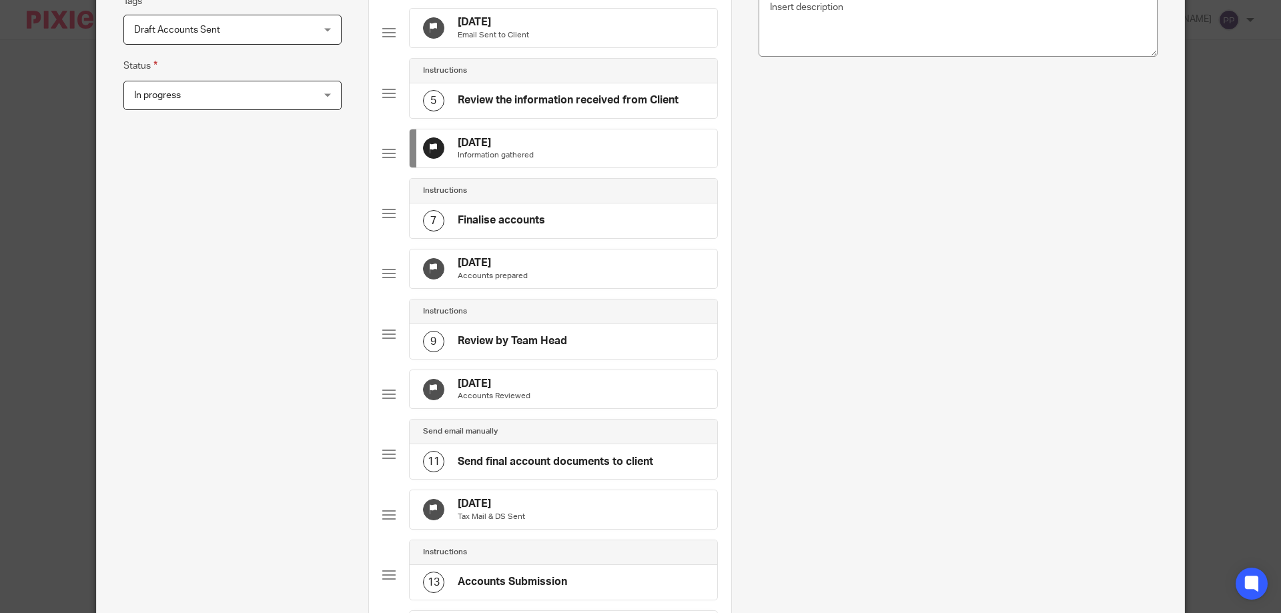
click at [527, 348] on h4 "Review by Team Head" at bounding box center [512, 341] width 109 height 14
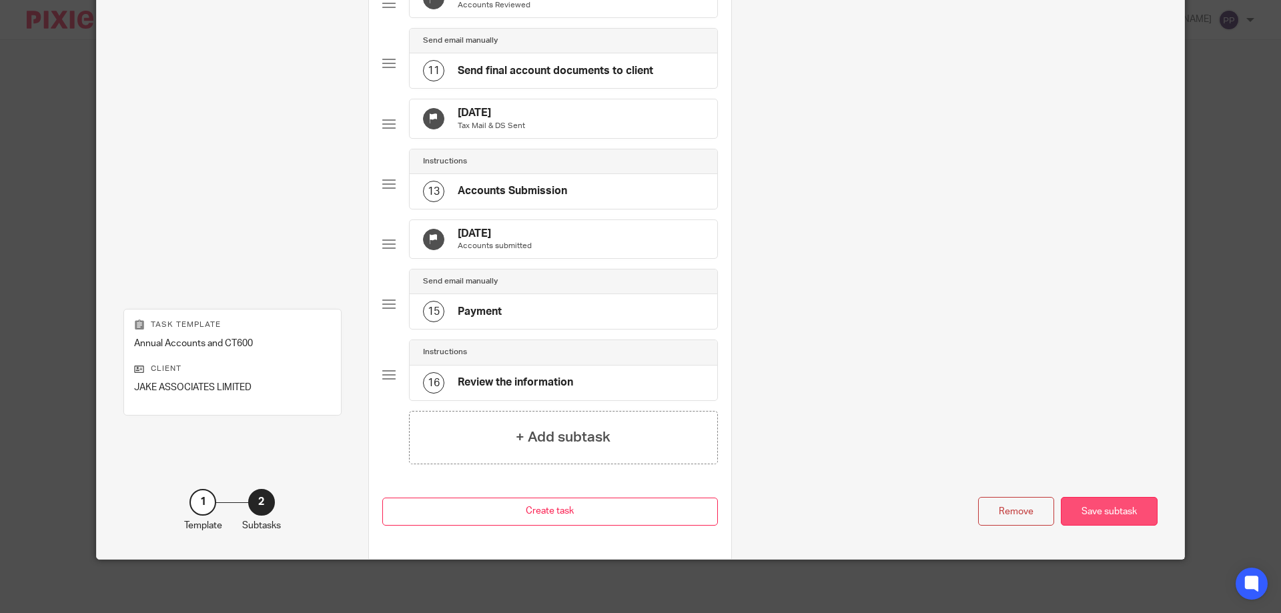
click at [1098, 509] on div "Save subtask" at bounding box center [1109, 511] width 97 height 29
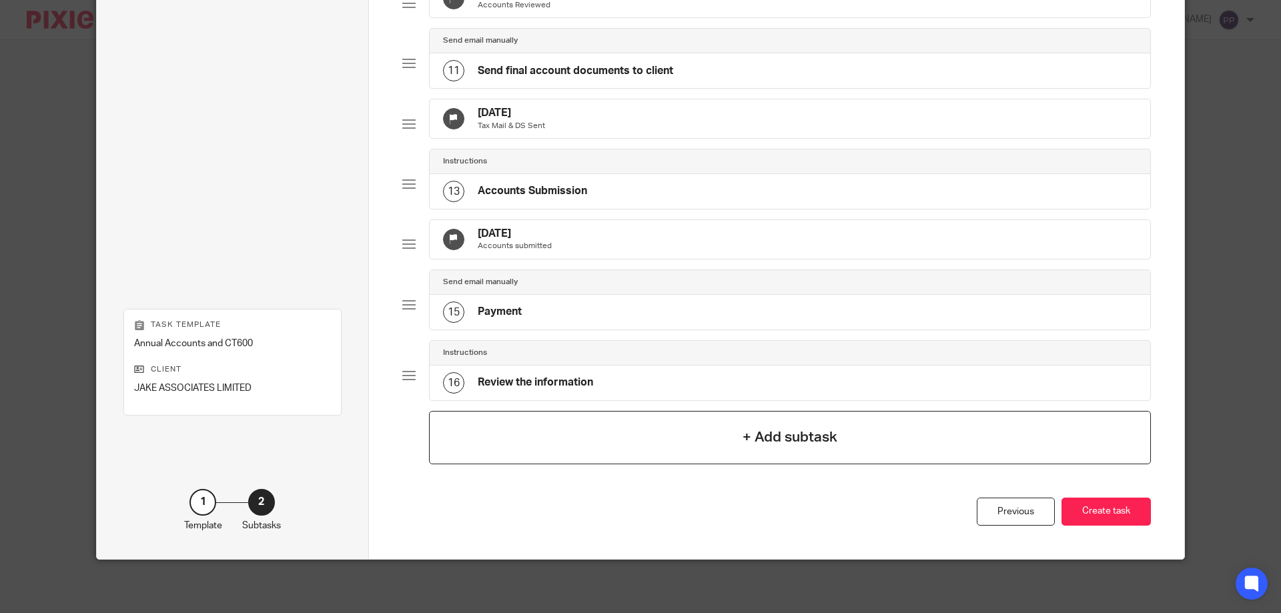
scroll to position [715, 0]
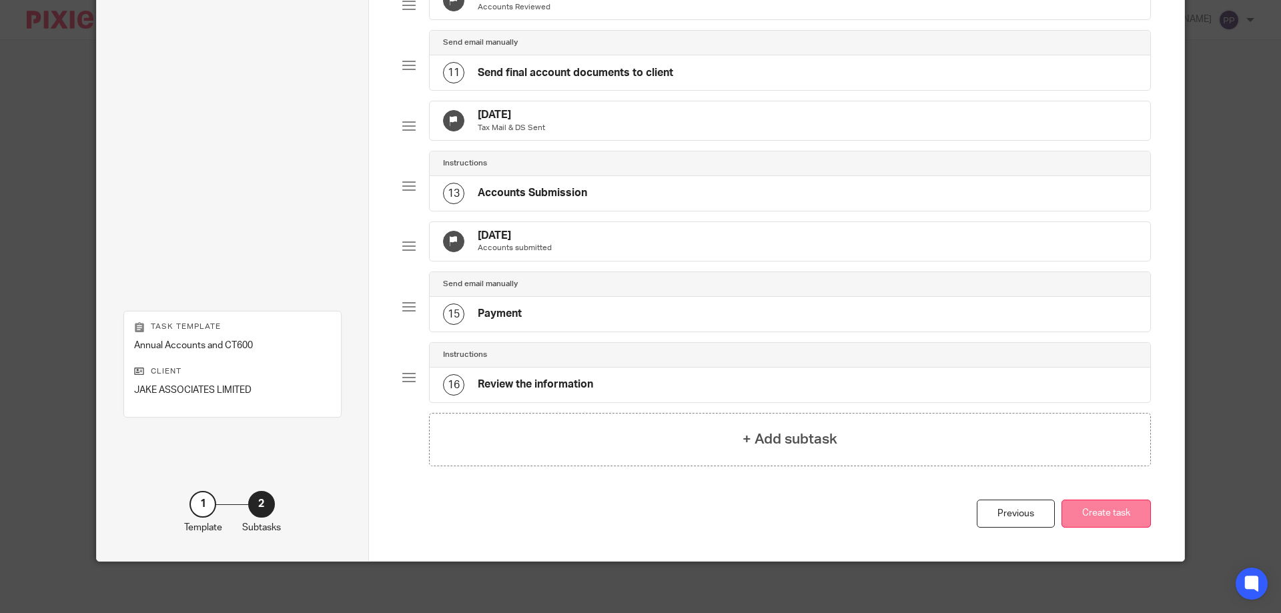
click at [1089, 528] on button "Create task" at bounding box center [1106, 514] width 89 height 29
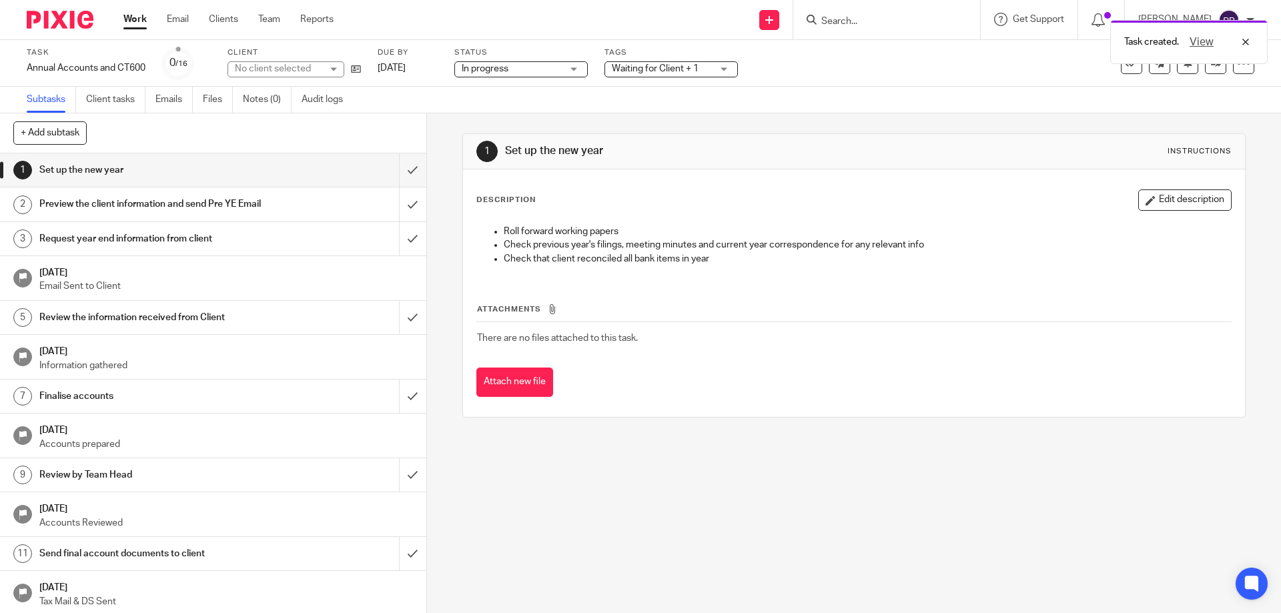
click at [674, 73] on span "Waiting for Client + 1" at bounding box center [655, 68] width 87 height 9
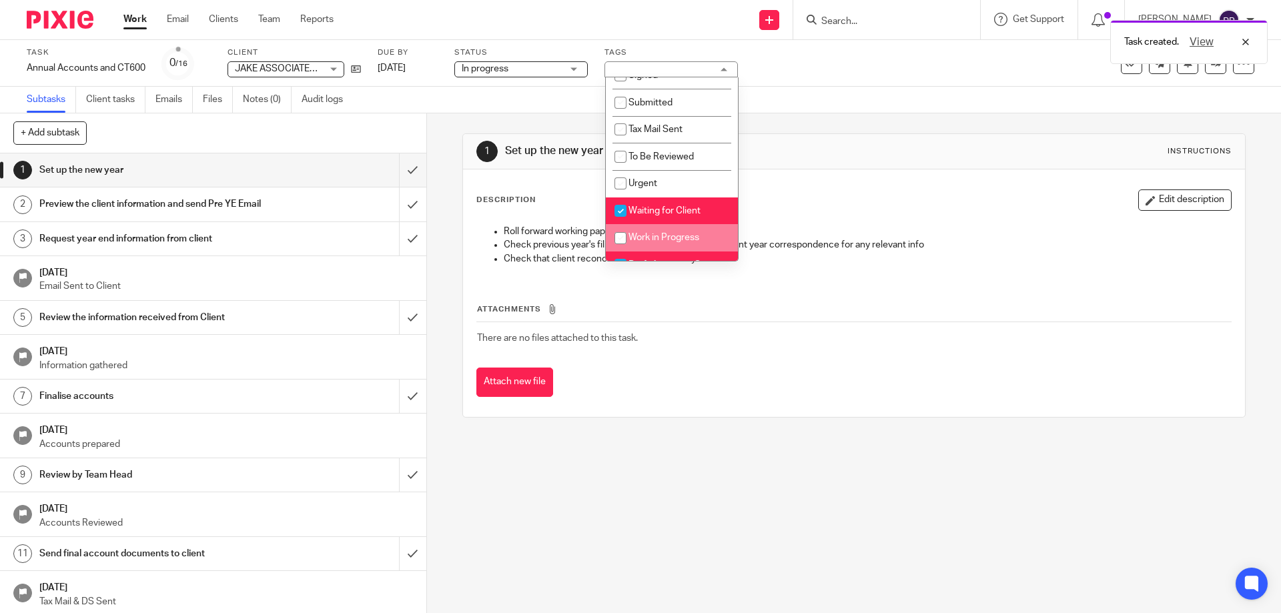
scroll to position [87, 0]
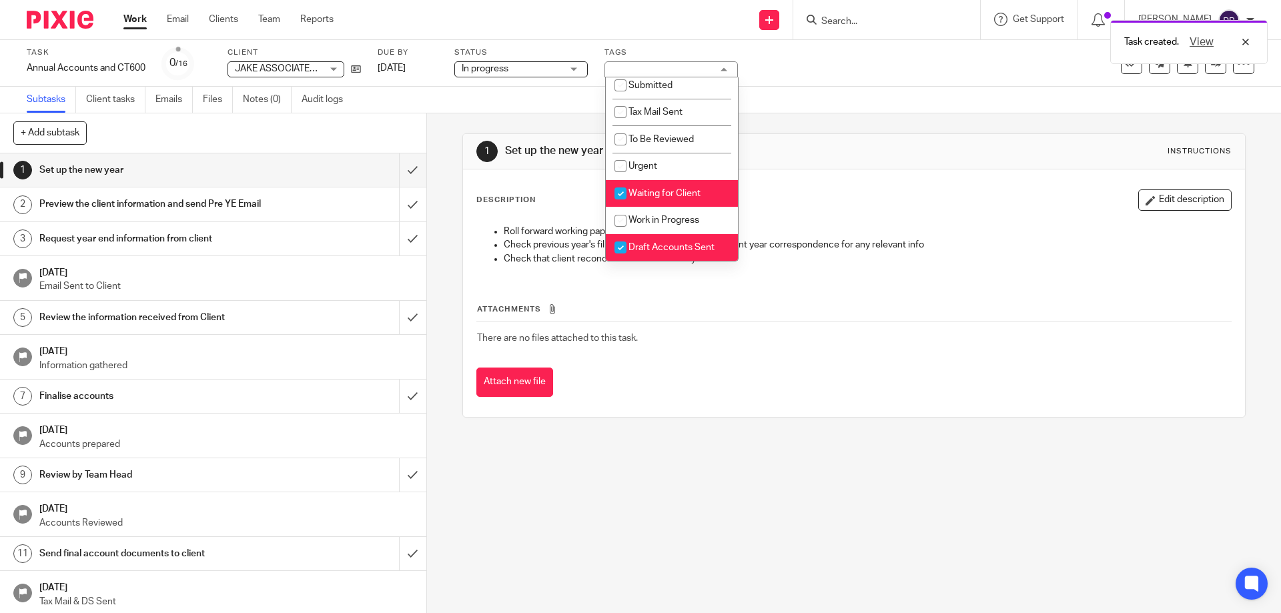
click at [620, 192] on input "checkbox" at bounding box center [620, 193] width 25 height 25
checkbox input "false"
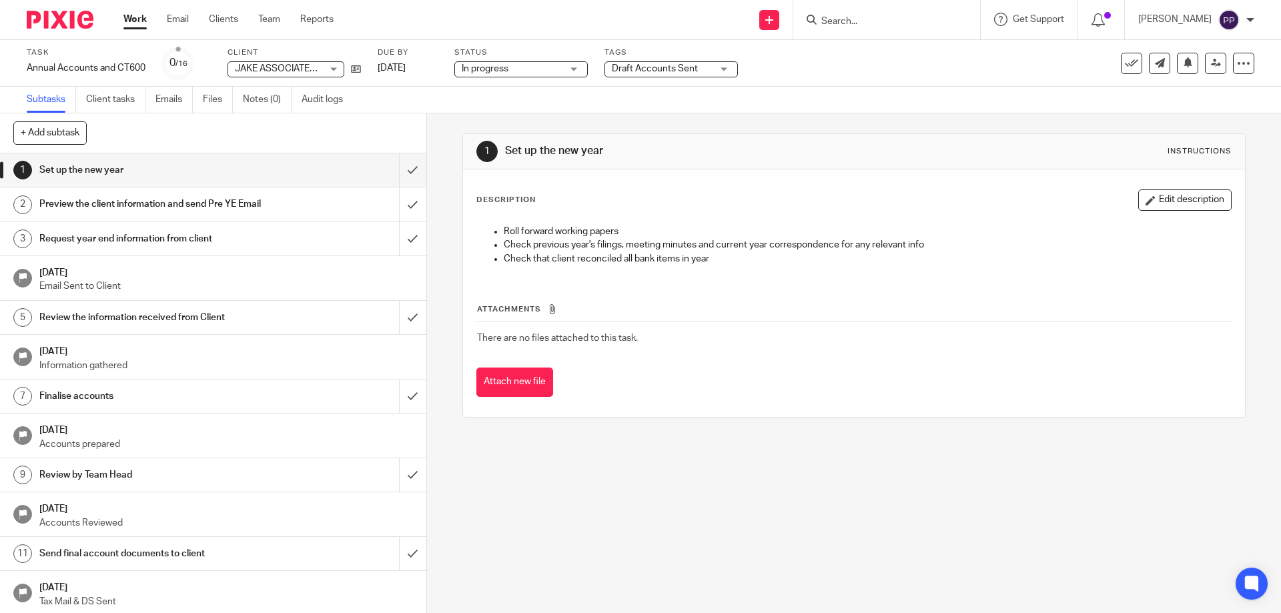
click at [833, 76] on div "Task Annual Accounts and CT600 Save Annual Accounts and CT600 0 /16 Client JAKE…" at bounding box center [538, 63] width 1023 height 32
click at [399, 178] on input "submit" at bounding box center [213, 169] width 426 height 33
click at [404, 208] on input "submit" at bounding box center [213, 203] width 426 height 33
click at [400, 248] on input "submit" at bounding box center [213, 238] width 426 height 33
click at [400, 334] on input "submit" at bounding box center [213, 317] width 426 height 33
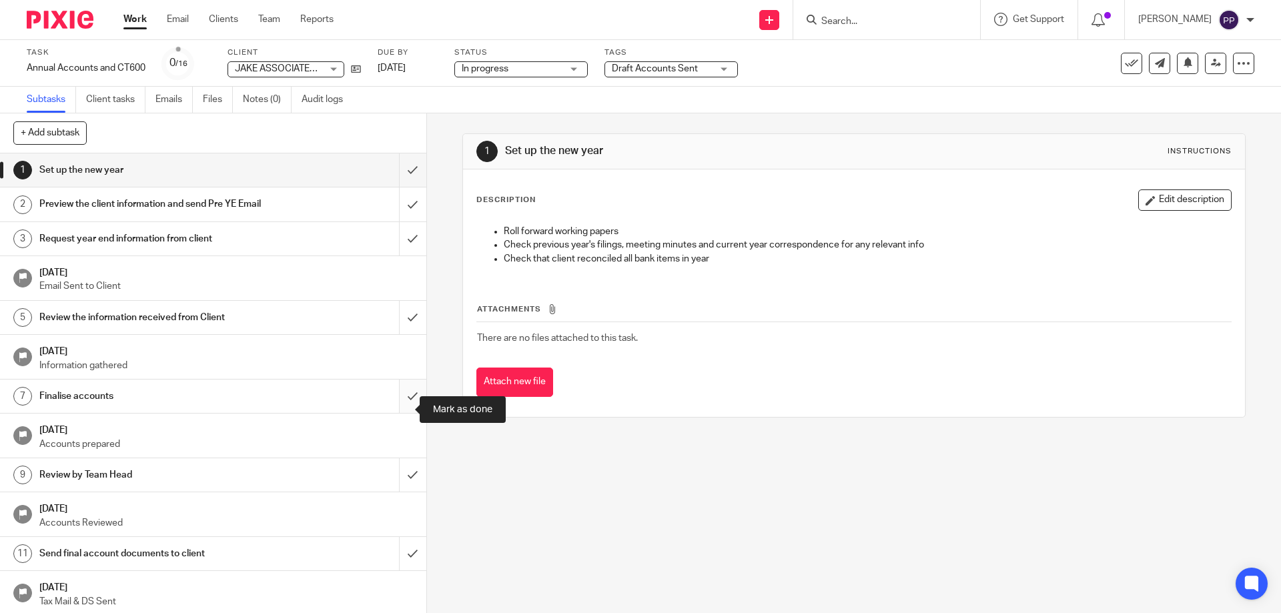
click at [404, 412] on input "submit" at bounding box center [213, 396] width 426 height 33
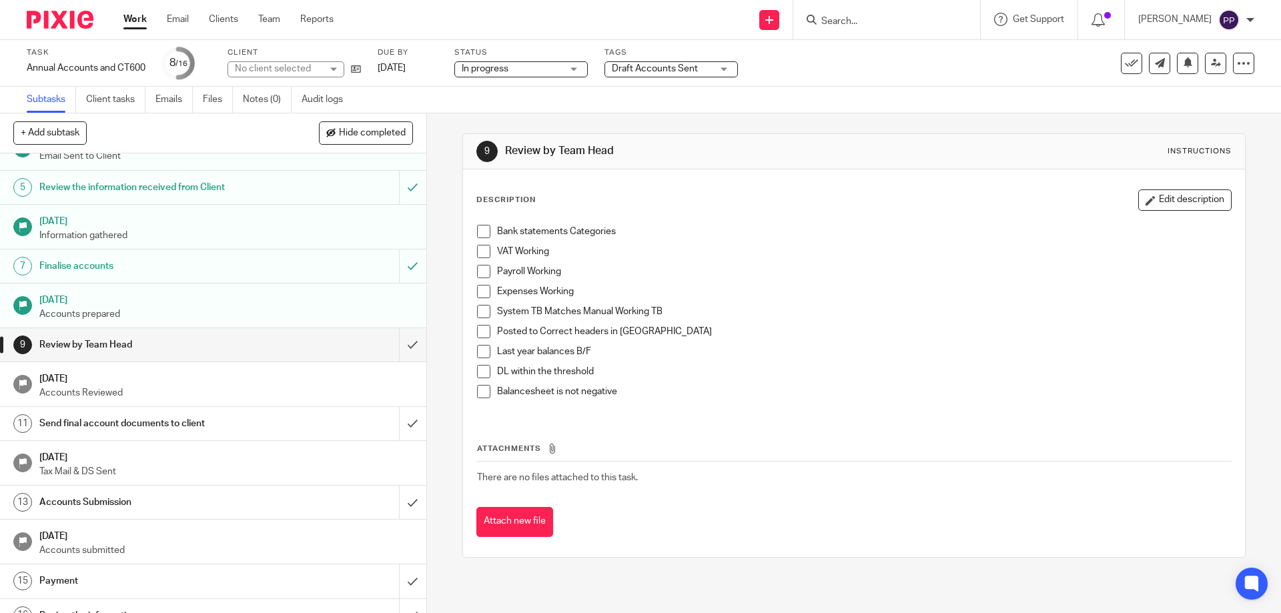
scroll to position [163, 0]
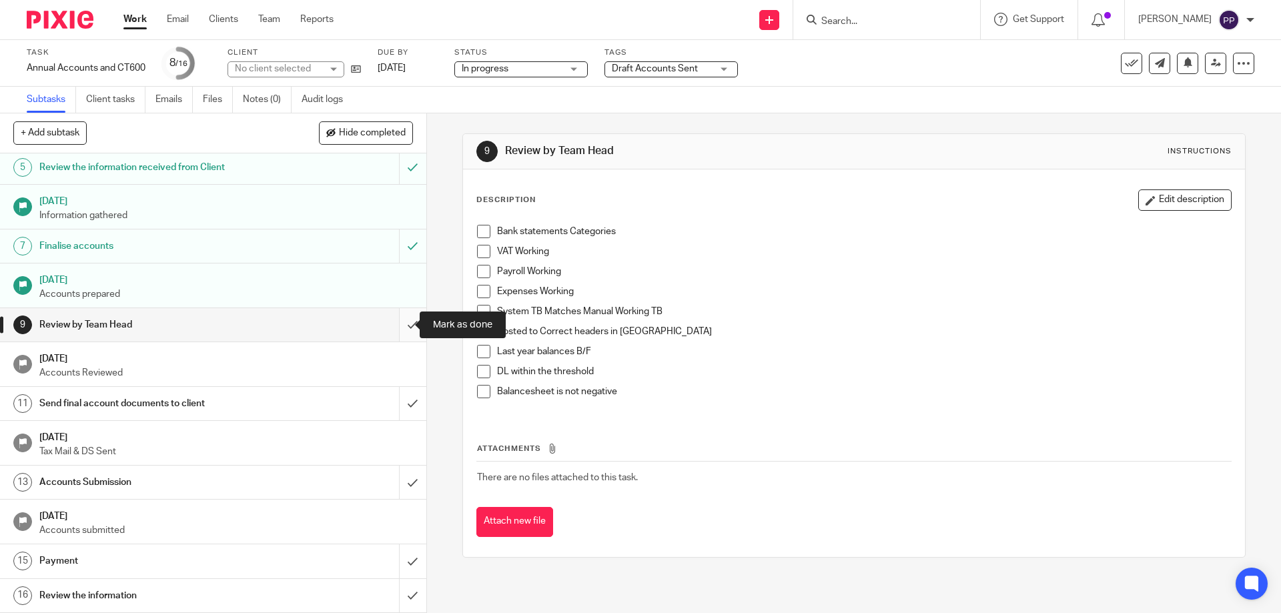
click at [398, 321] on input "submit" at bounding box center [213, 324] width 426 height 33
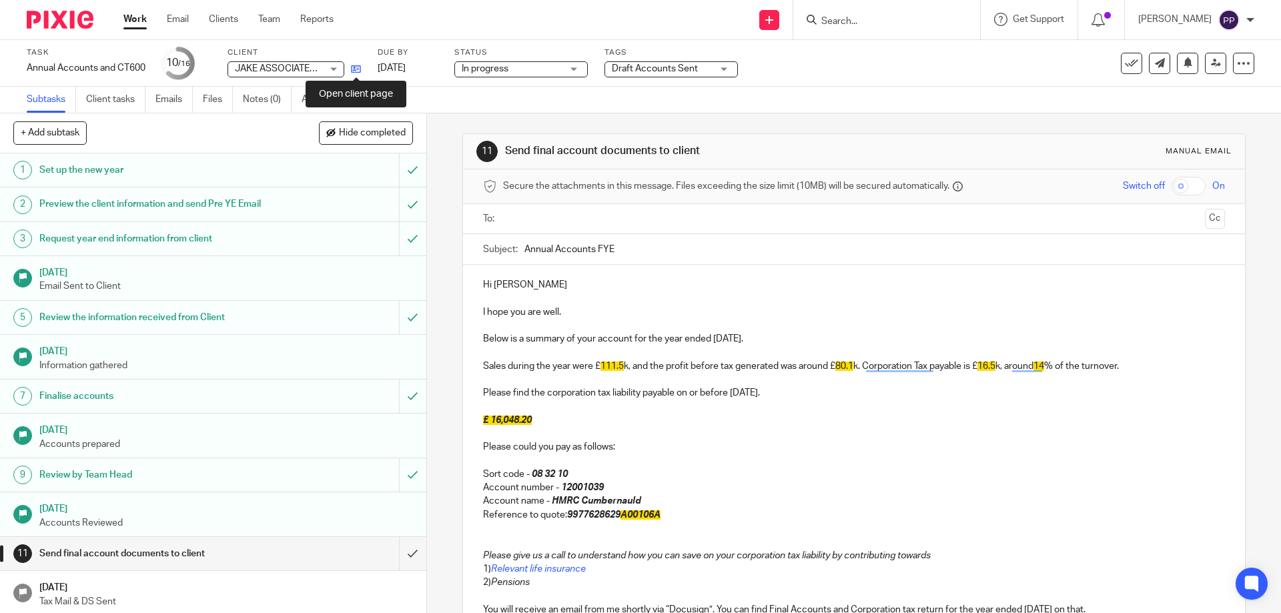
click at [354, 72] on icon at bounding box center [356, 69] width 10 height 10
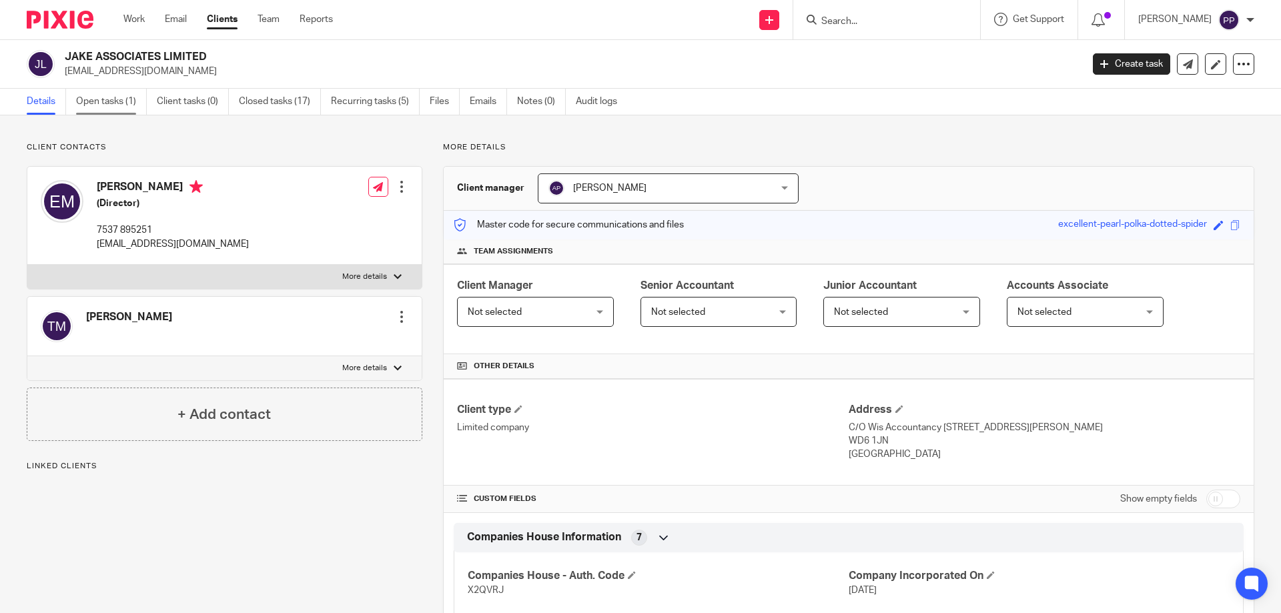
click at [102, 103] on link "Open tasks (1)" at bounding box center [111, 102] width 71 height 26
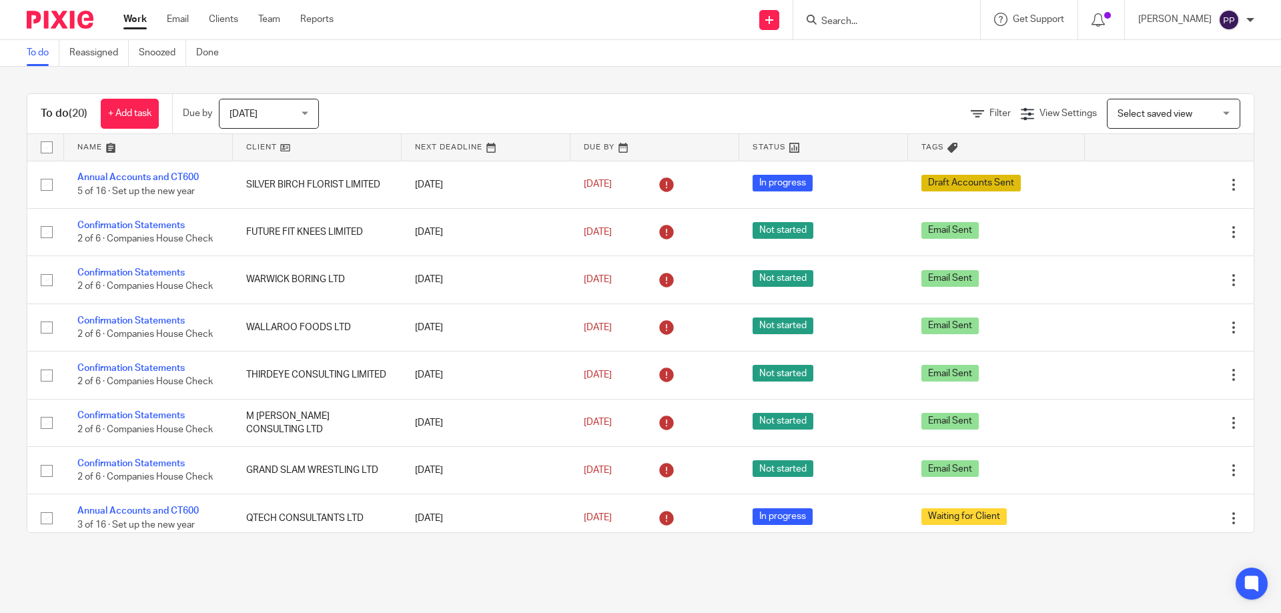
click at [851, 23] on input "Search" at bounding box center [880, 22] width 120 height 12
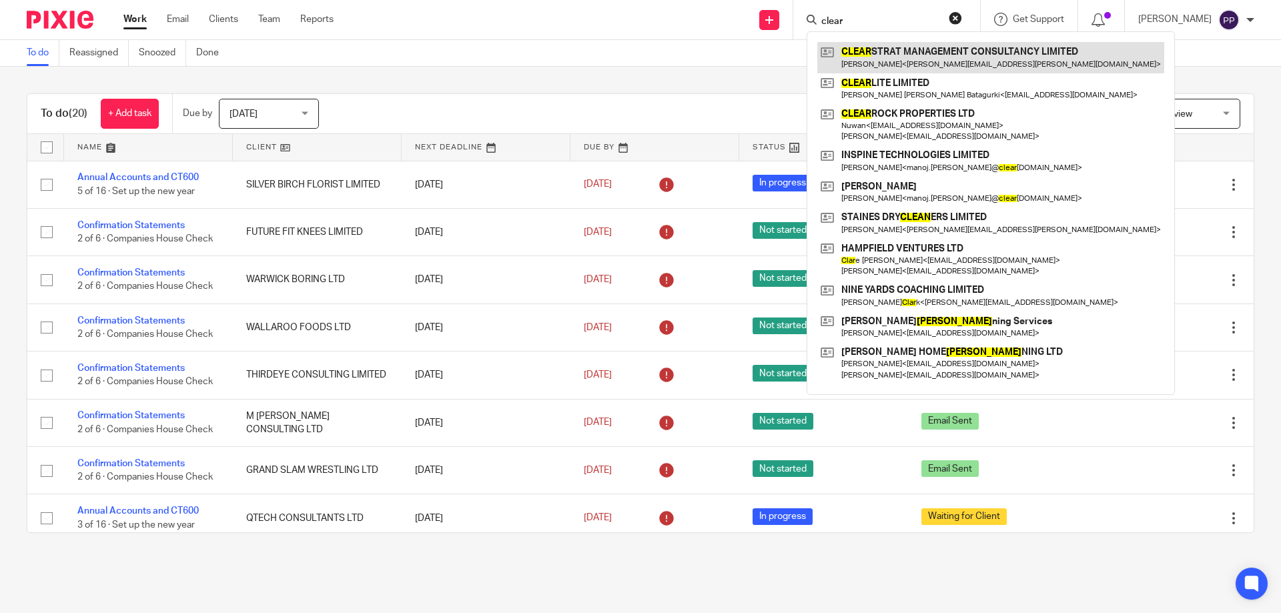
type input "clear"
click at [931, 57] on link at bounding box center [990, 57] width 347 height 31
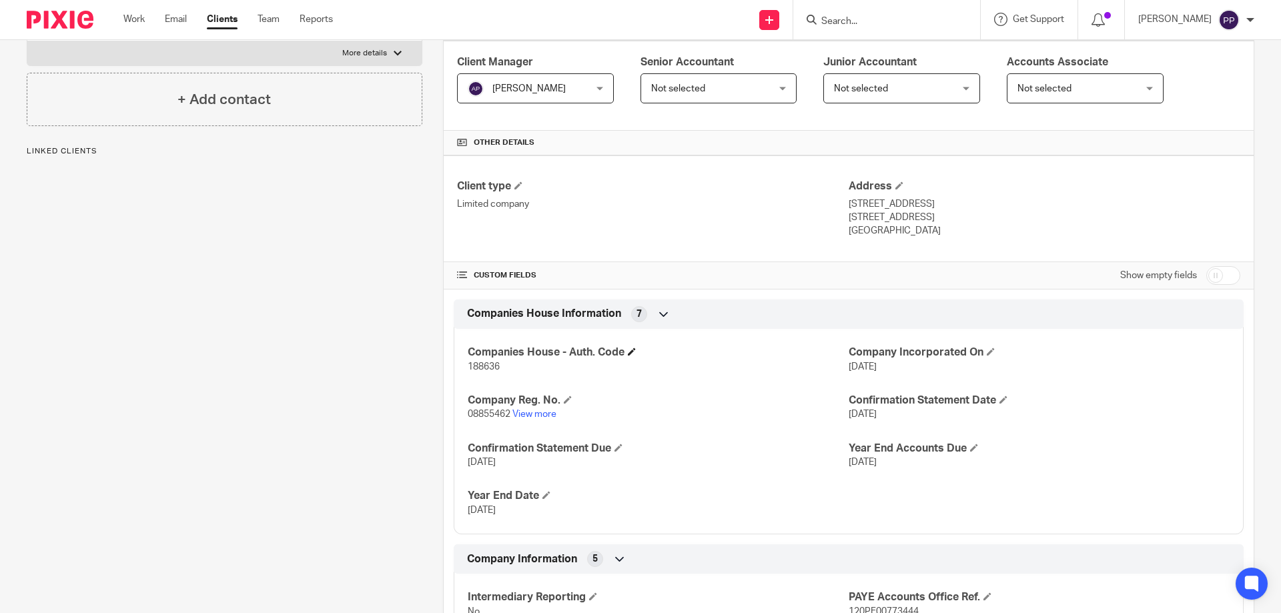
scroll to position [267, 0]
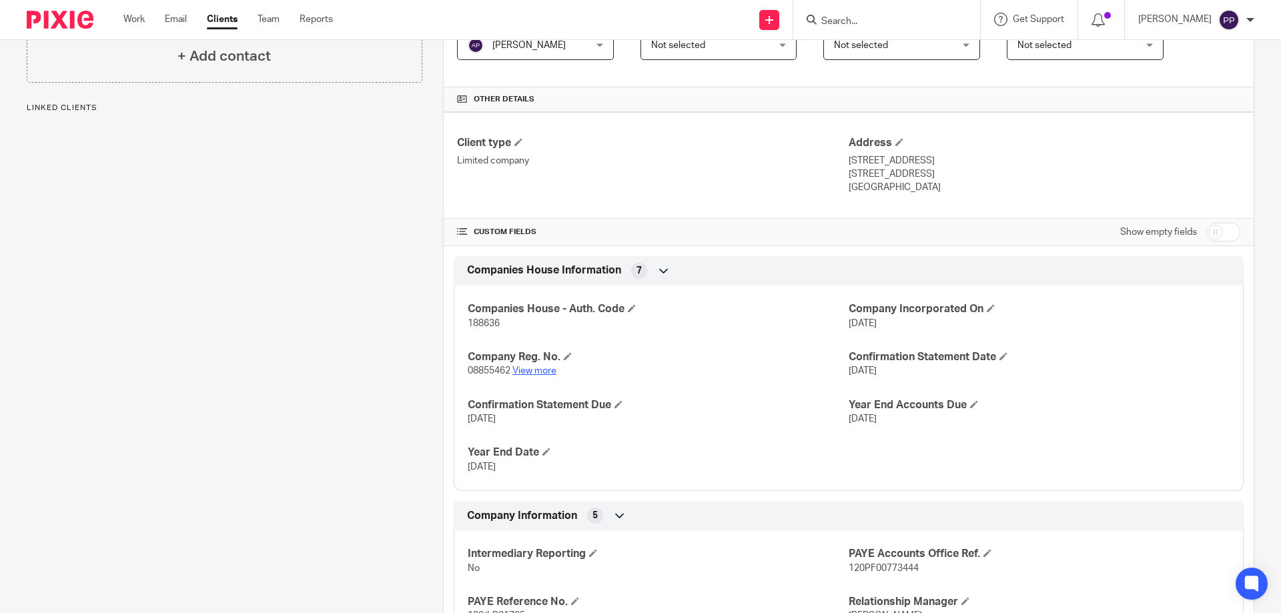
click at [517, 372] on link "View more" at bounding box center [534, 370] width 44 height 9
